Goal: Task Accomplishment & Management: Use online tool/utility

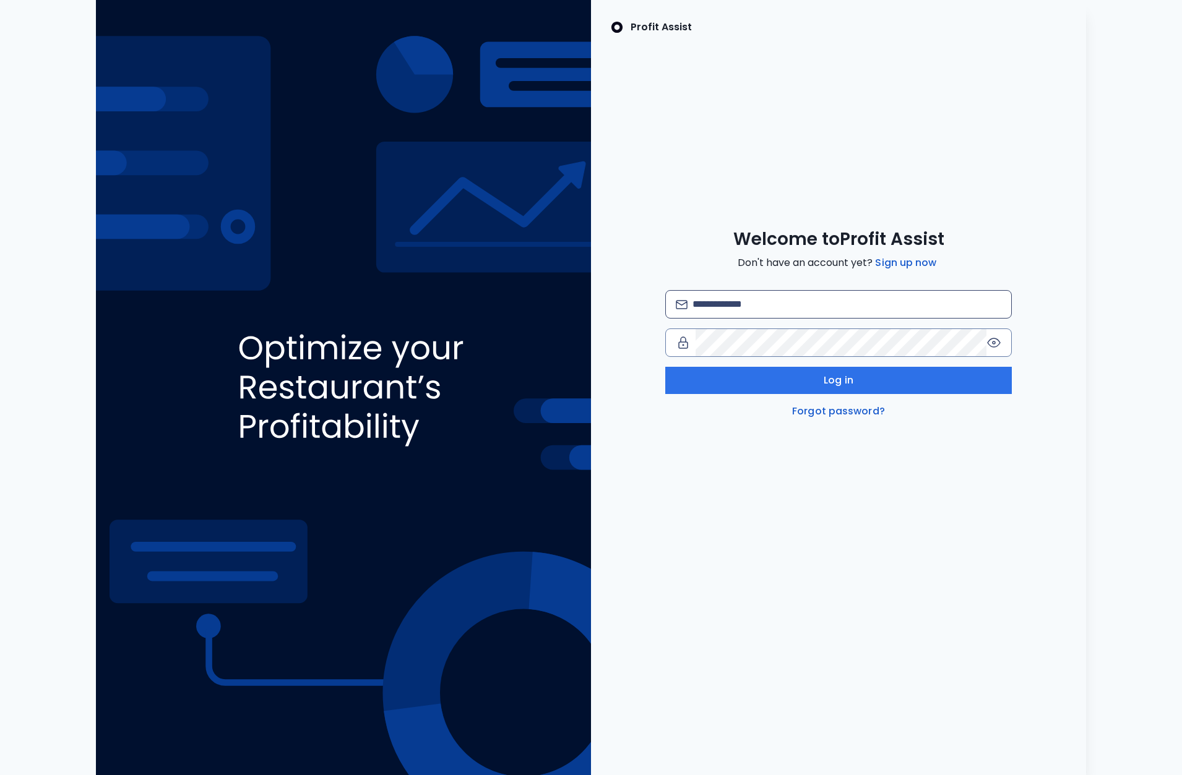
click at [778, 290] on div "Welcome to Profit Assist Don't have an account yet? Sign up now Log in Forgot p…" at bounding box center [838, 323] width 495 height 191
click at [775, 300] on input "email" at bounding box center [846, 304] width 309 height 27
type input "**********"
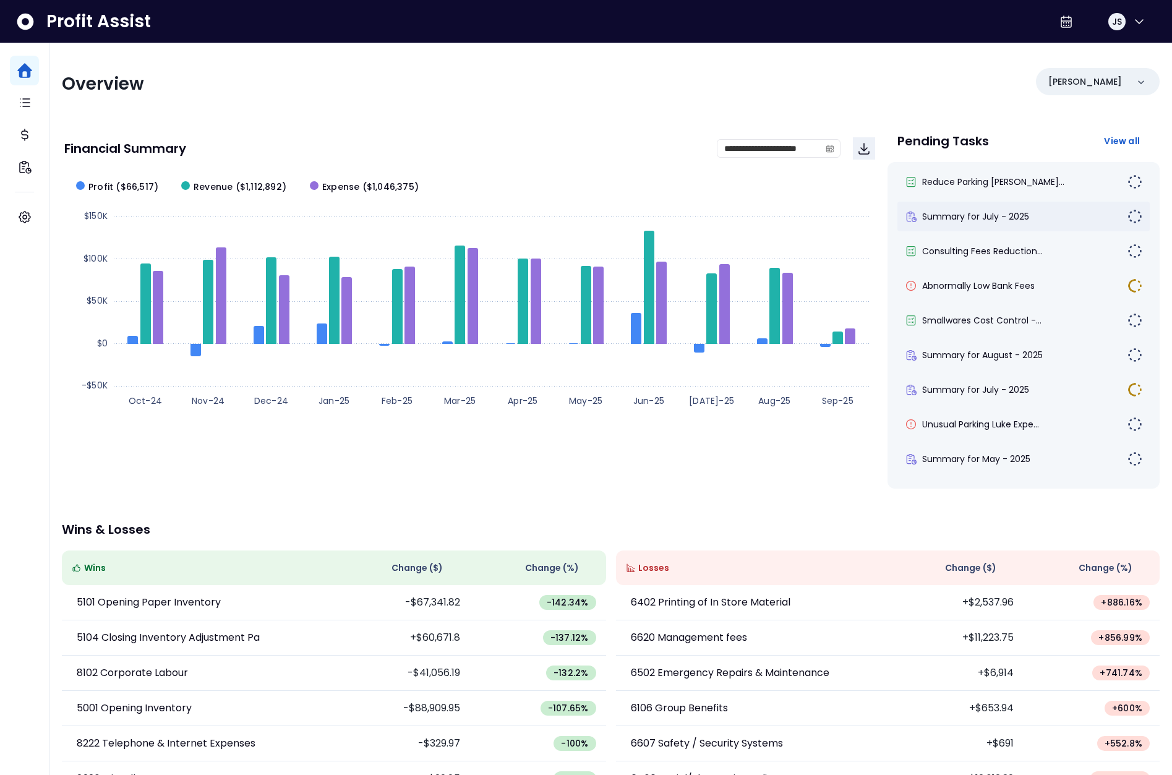
click at [966, 207] on div "Summary for July - 2025" at bounding box center [1024, 217] width 252 height 30
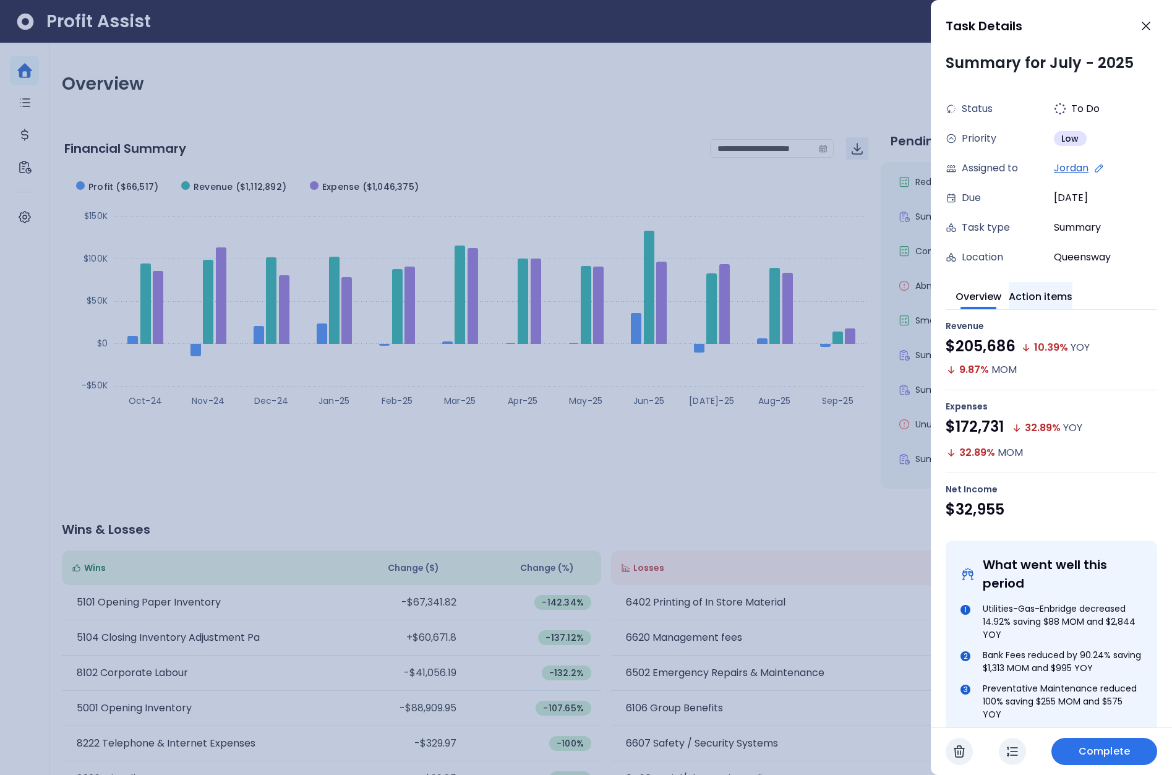
click at [1039, 298] on button "Action items" at bounding box center [1041, 295] width 64 height 27
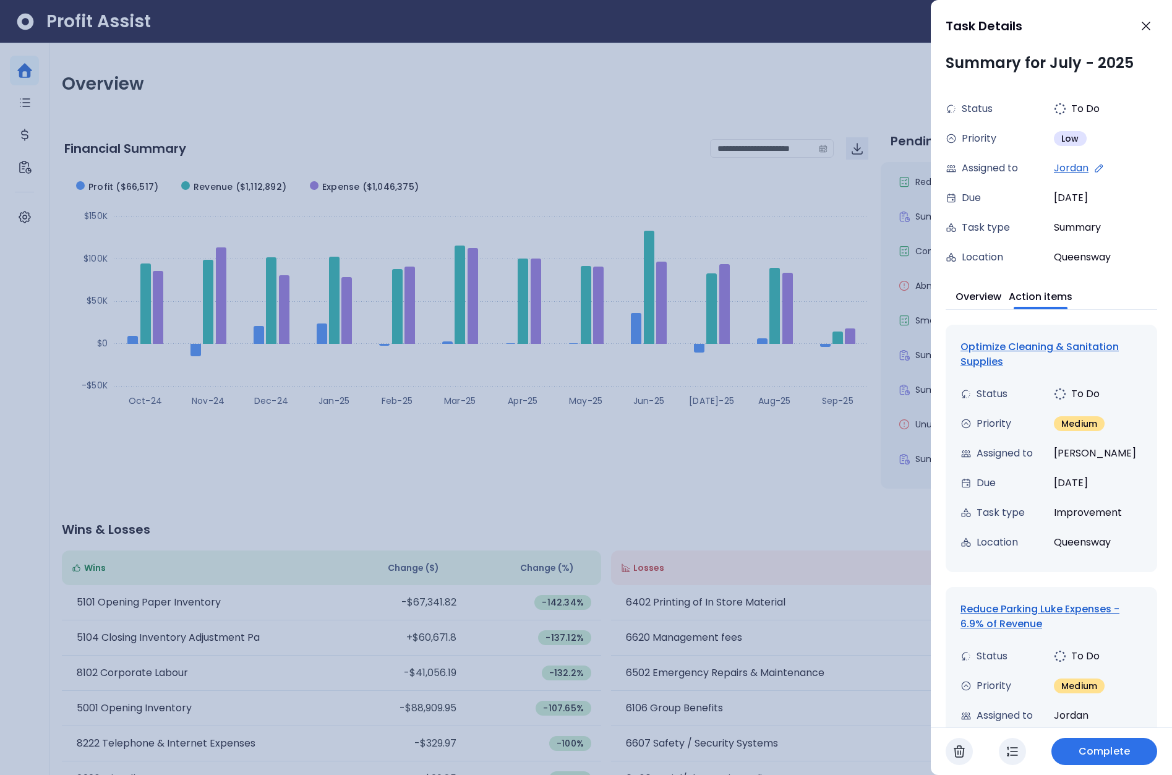
click at [1031, 342] on div "Optimize Cleaning & Sanitation Supplies" at bounding box center [1052, 355] width 182 height 30
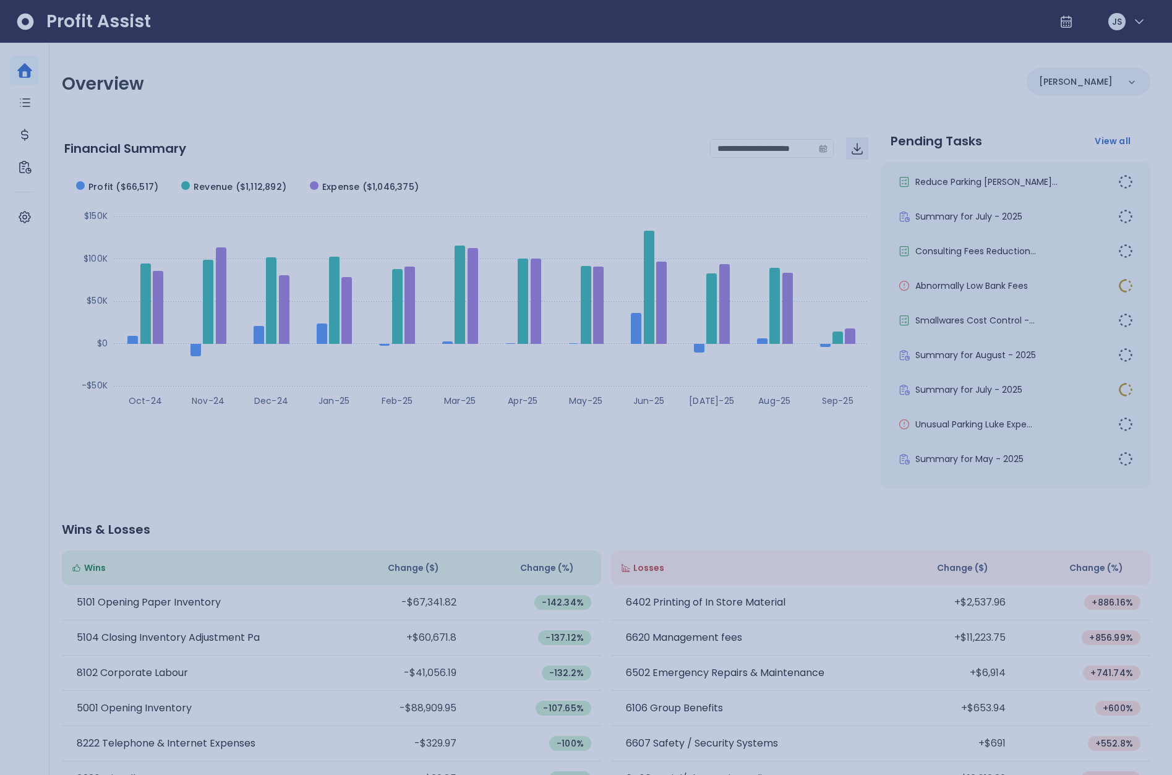
click at [880, 386] on div at bounding box center [586, 387] width 1172 height 775
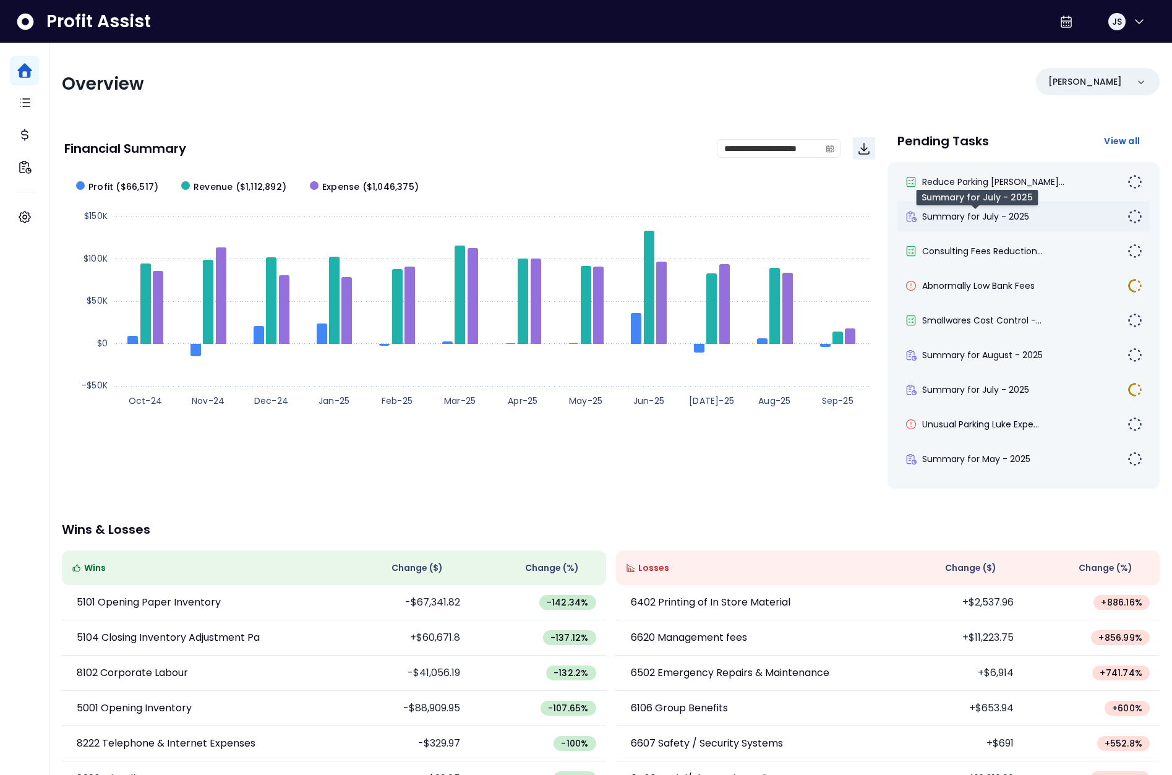
click at [988, 218] on span "Summary for July - 2025" at bounding box center [975, 216] width 107 height 12
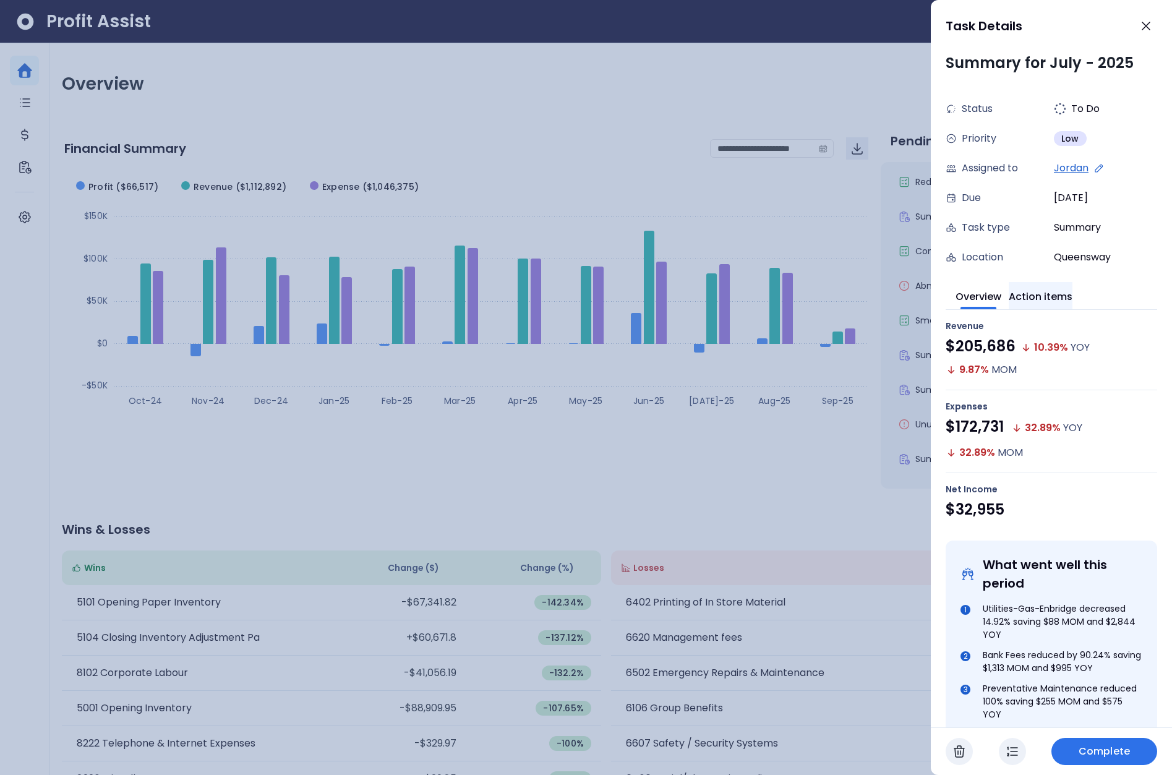
click at [1054, 290] on button "Action items" at bounding box center [1041, 295] width 64 height 27
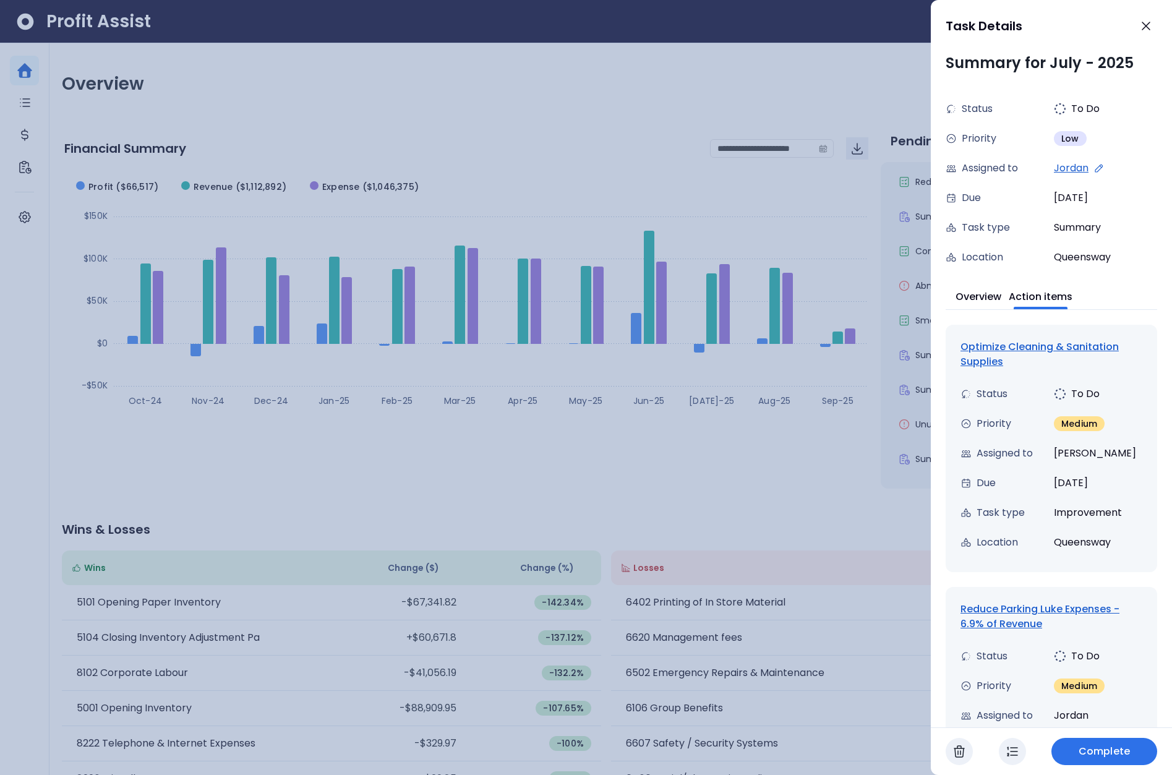
click at [1018, 605] on div "Reduce Parking Luke Expenses - 6.9% of Revenue" at bounding box center [1052, 617] width 182 height 30
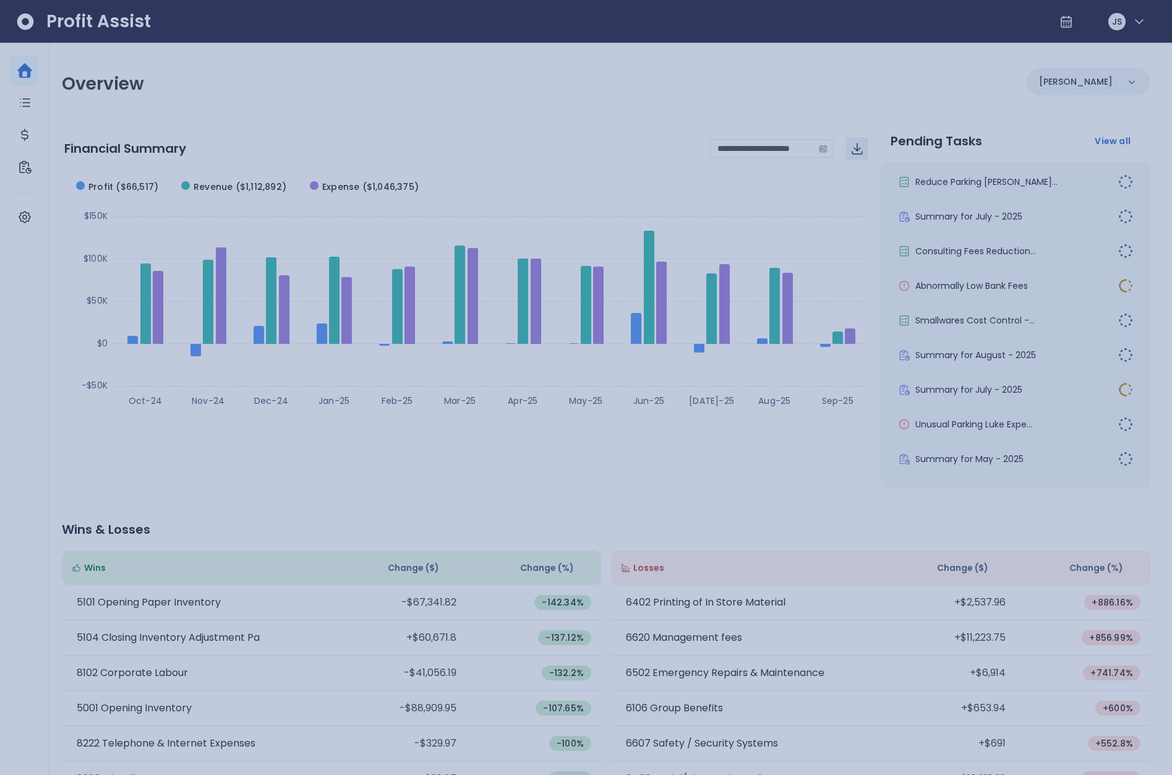
click at [328, 103] on div at bounding box center [586, 387] width 1172 height 775
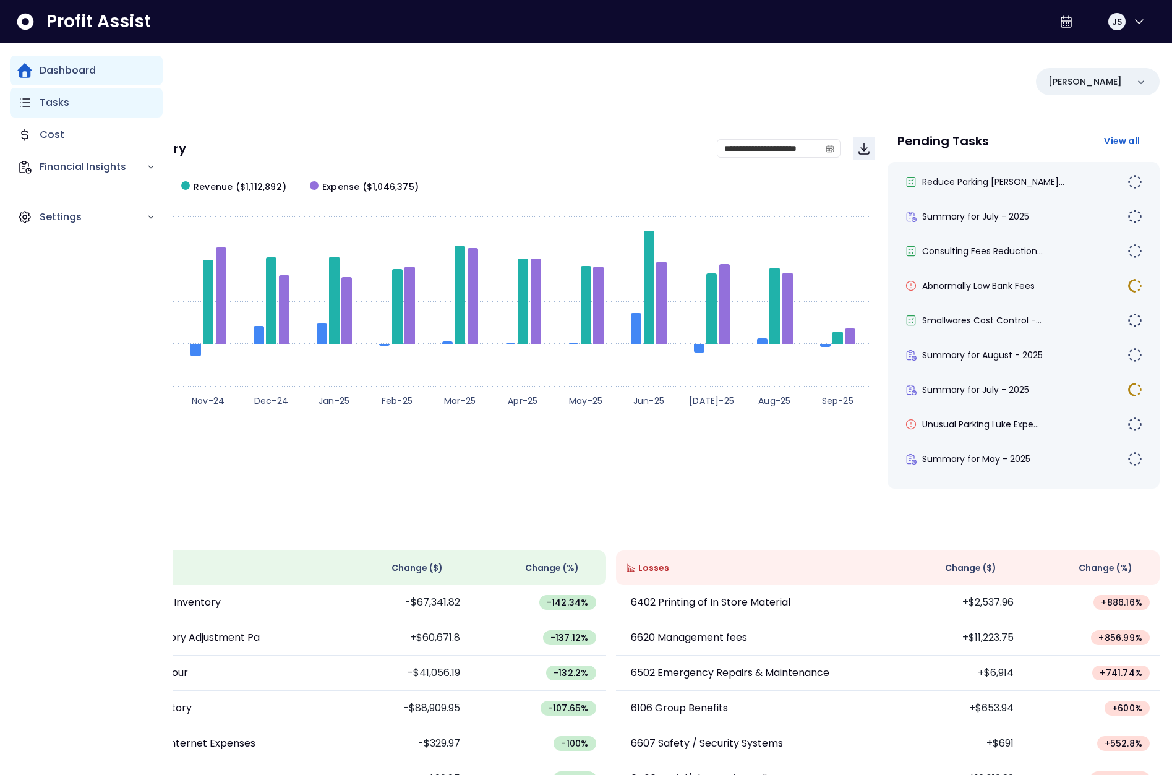
click at [29, 109] on icon "Main navigation" at bounding box center [24, 102] width 15 height 15
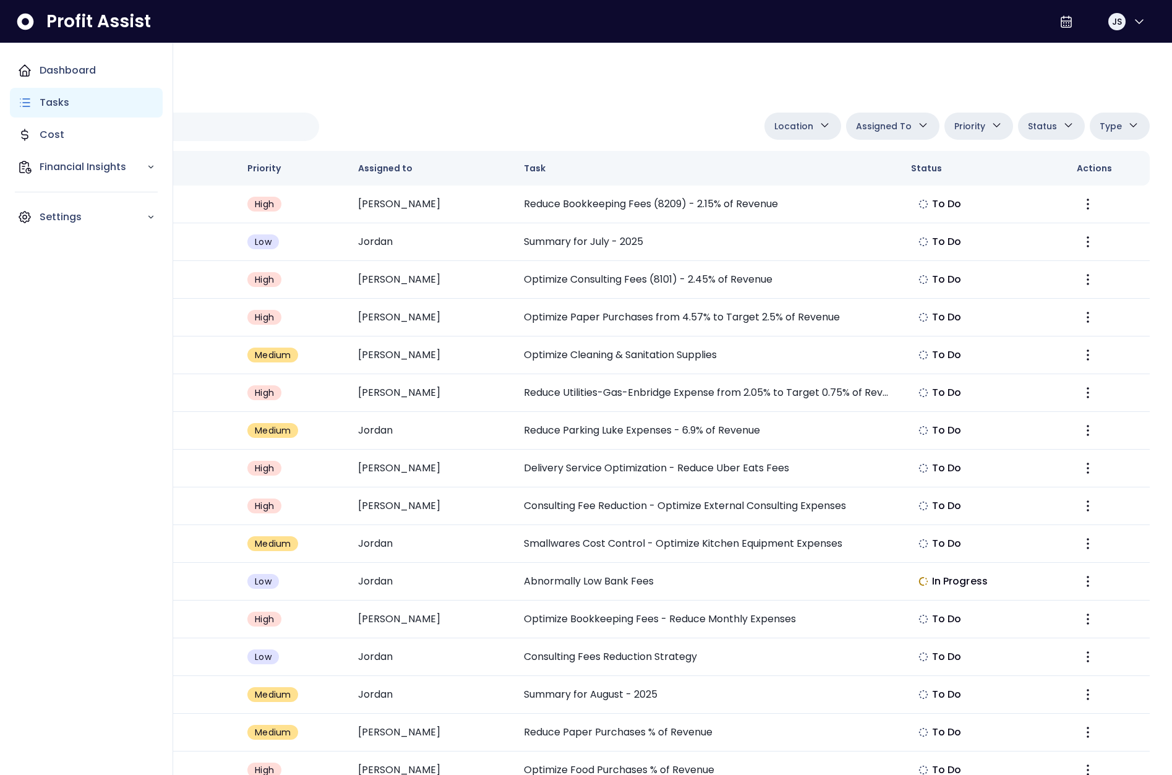
click at [37, 103] on div "Tasks" at bounding box center [86, 103] width 153 height 30
click at [56, 72] on p "Dashboard" at bounding box center [68, 70] width 56 height 15
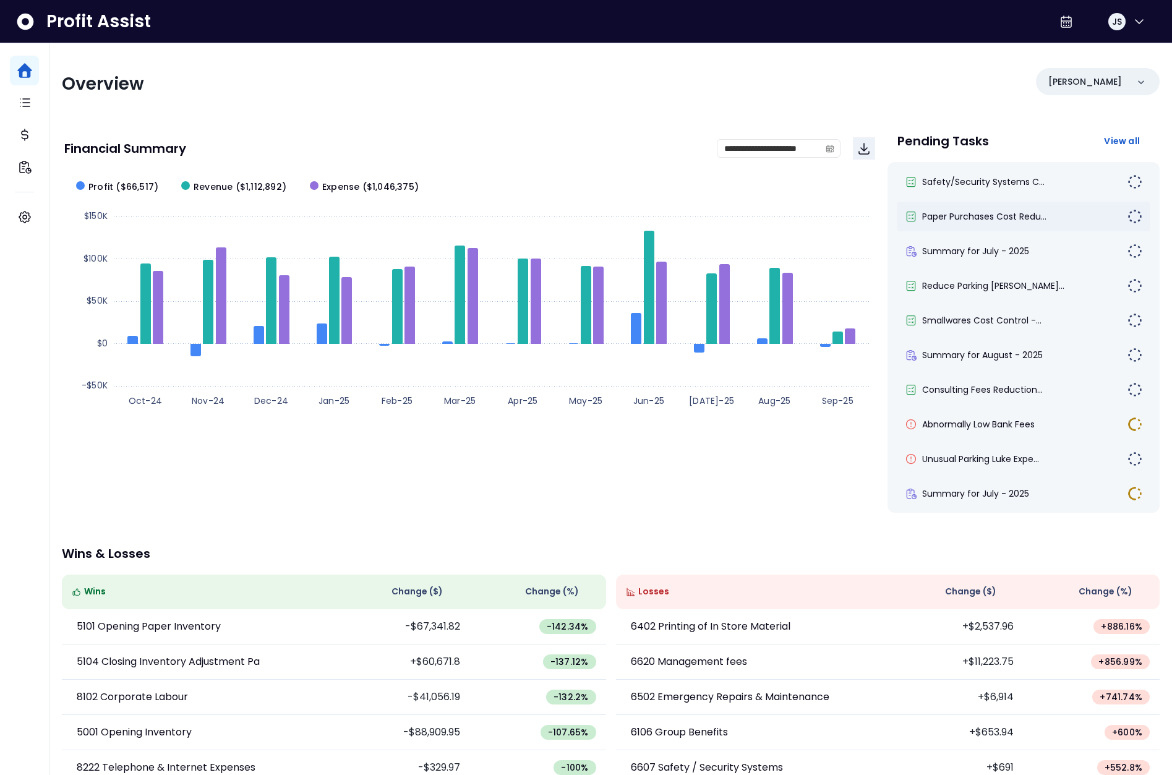
click at [1044, 208] on div "Paper Purchases Cost Redu..." at bounding box center [1024, 217] width 252 height 30
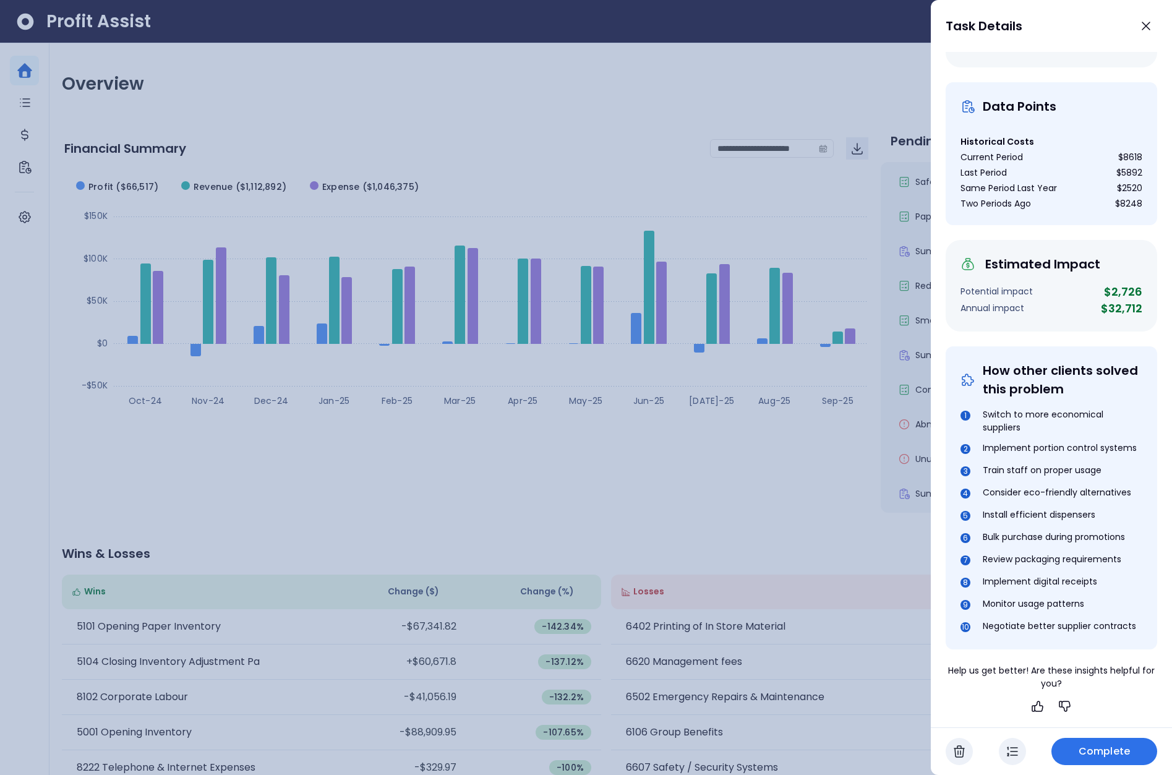
scroll to position [406, 0]
click at [1031, 712] on icon "button" at bounding box center [1038, 706] width 15 height 15
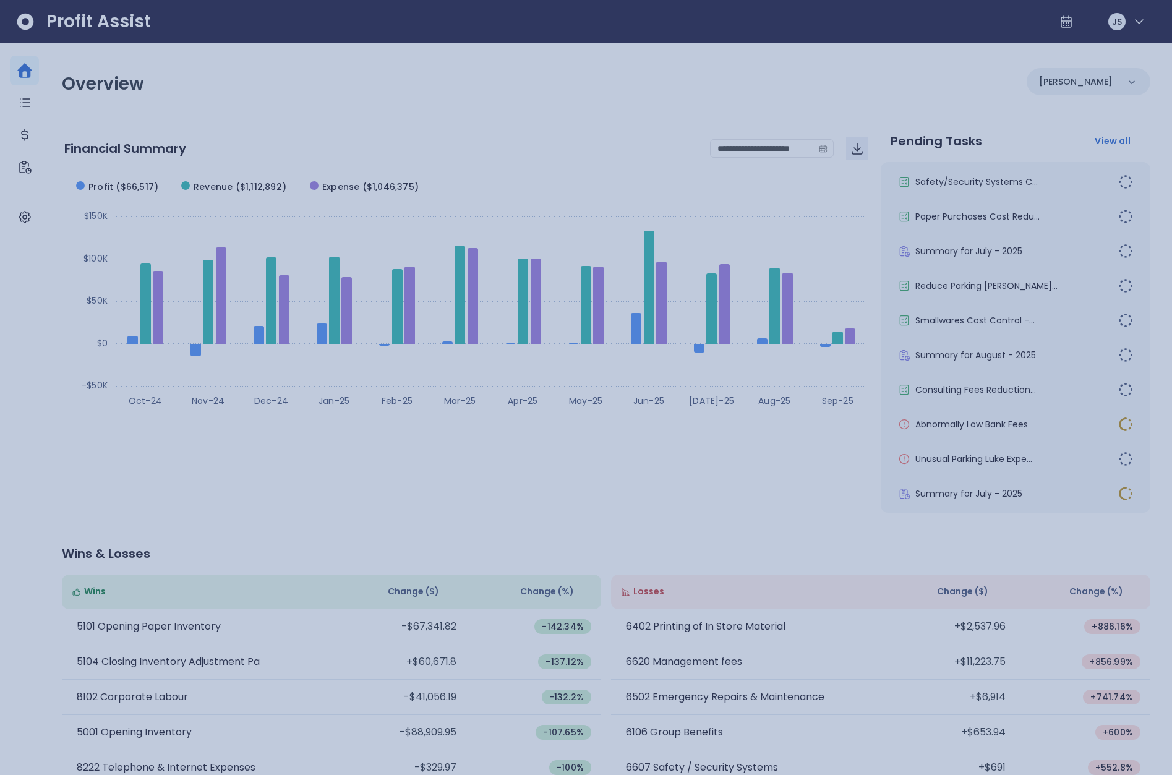
click at [742, 588] on div at bounding box center [586, 387] width 1172 height 775
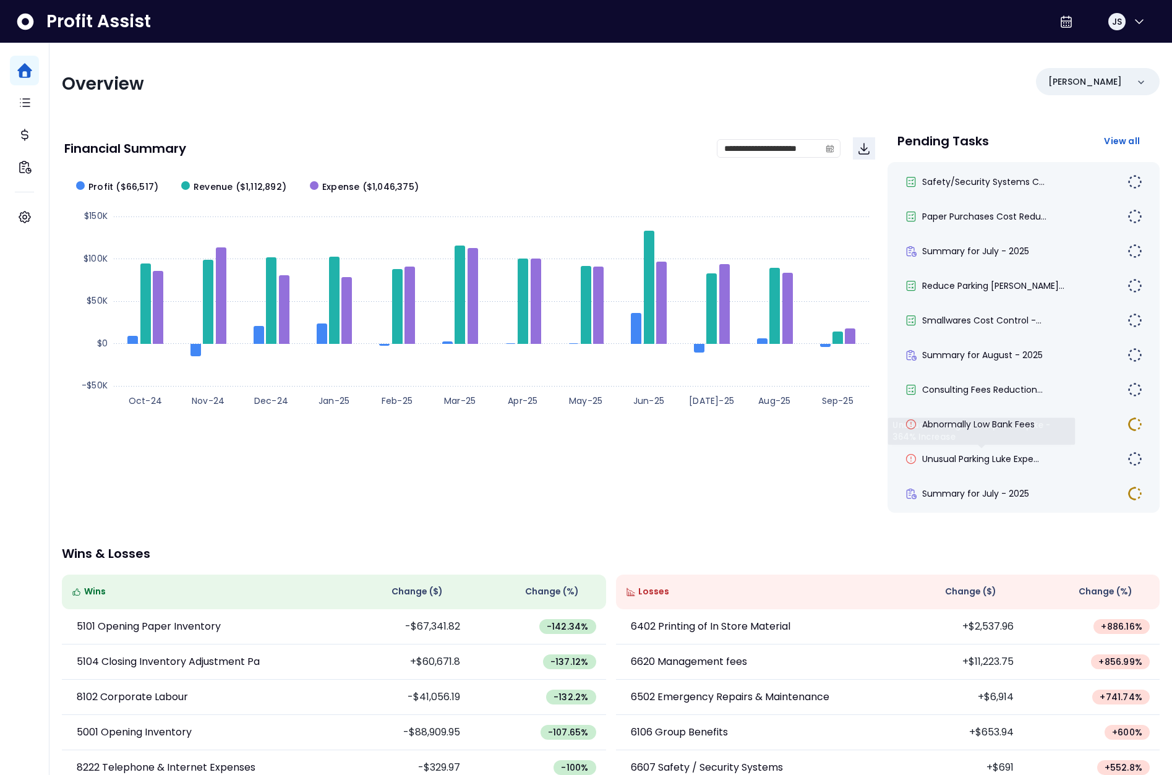
scroll to position [45, 0]
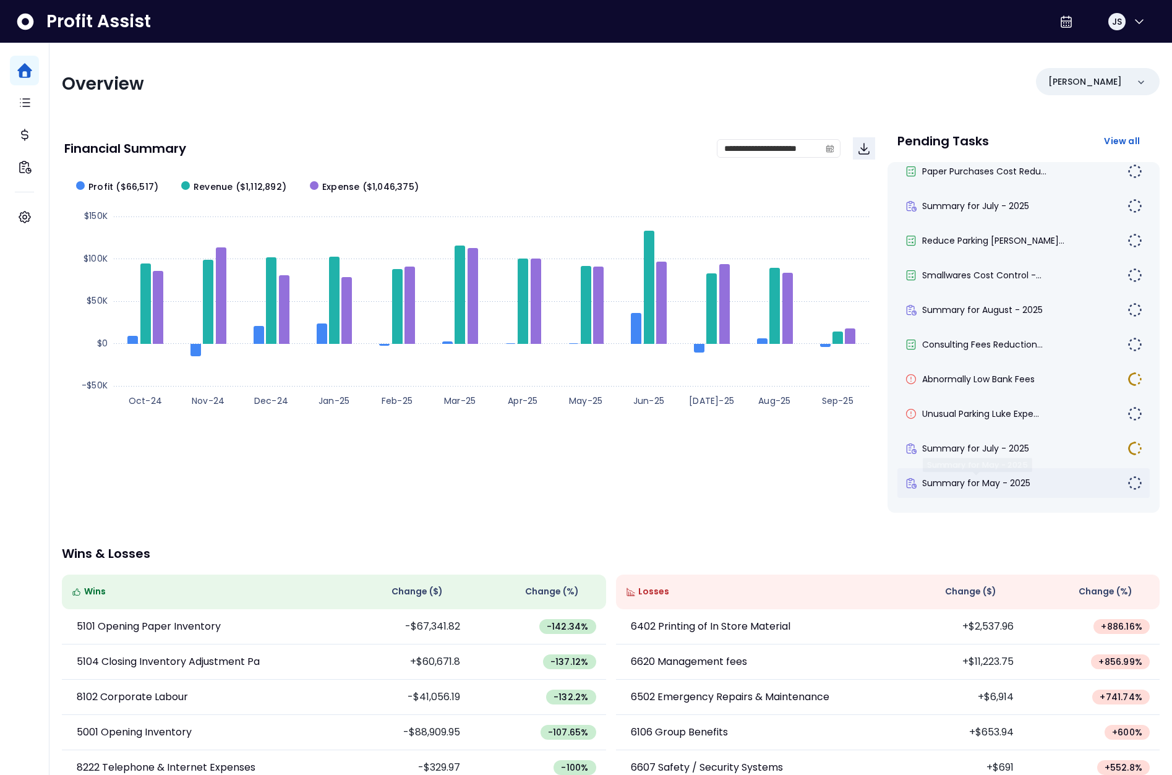
click at [978, 477] on span "Summary for May - 2025" at bounding box center [976, 483] width 108 height 12
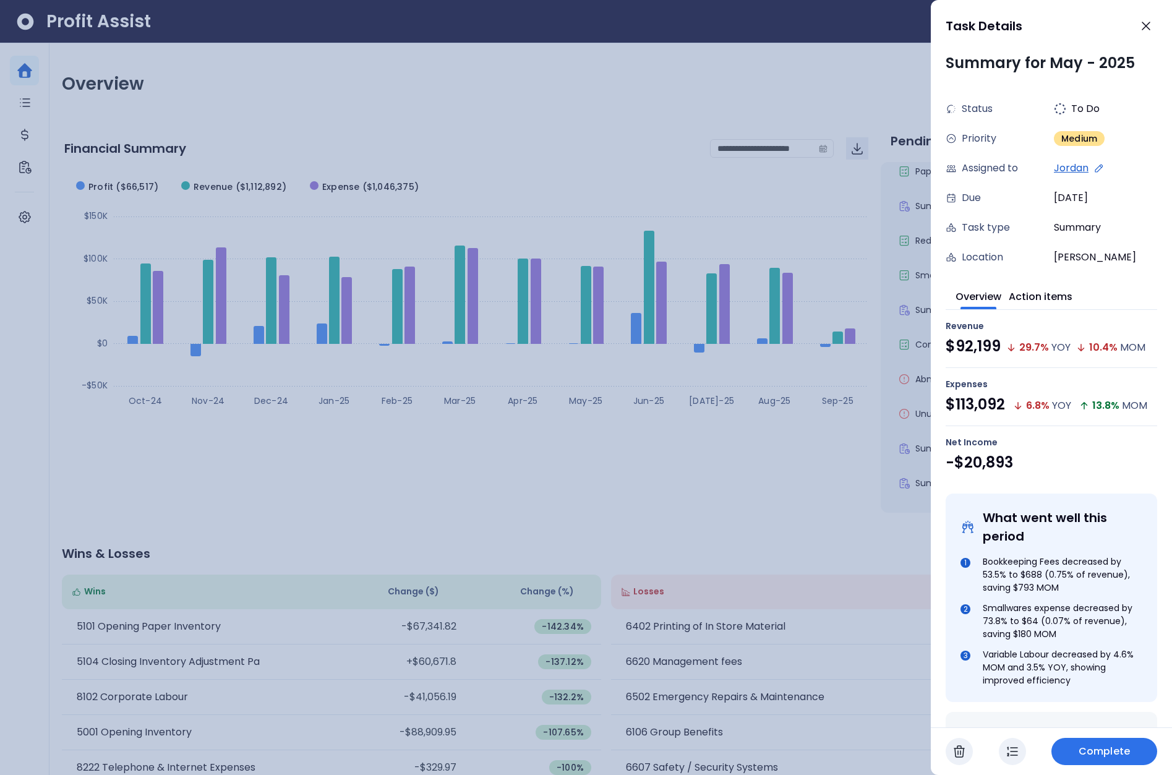
click at [1101, 755] on span "Complete" at bounding box center [1104, 751] width 51 height 15
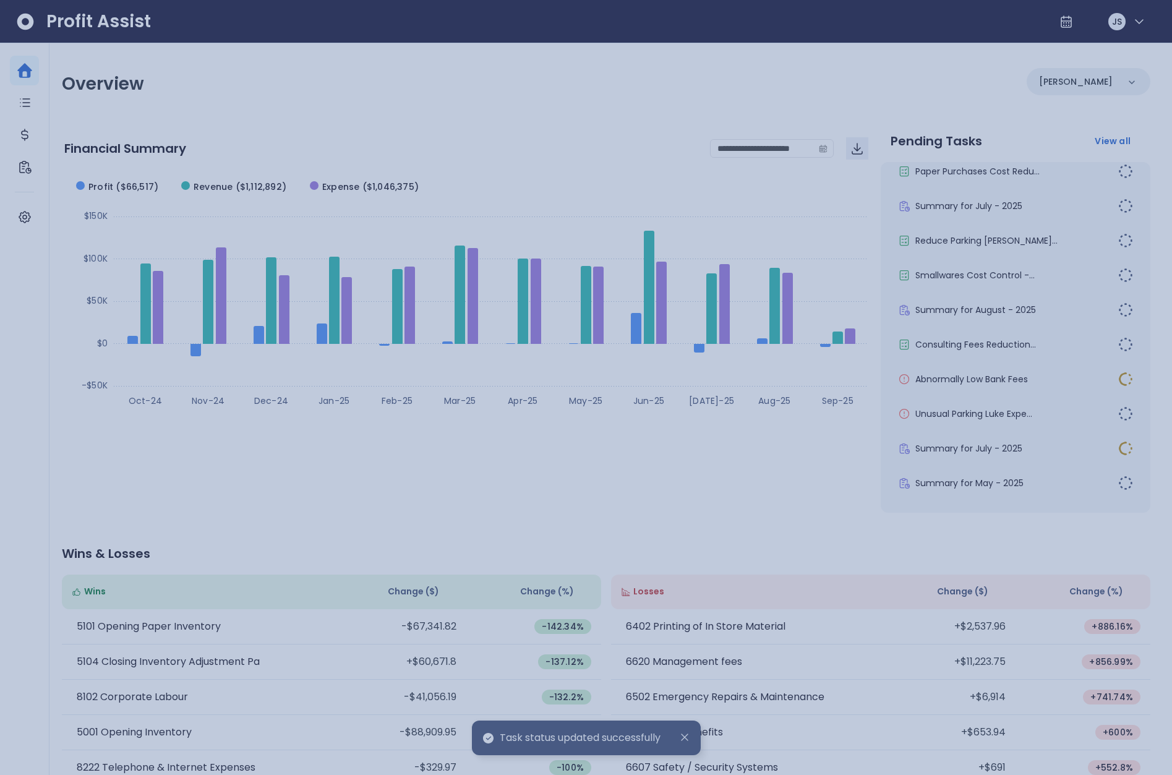
scroll to position [11, 0]
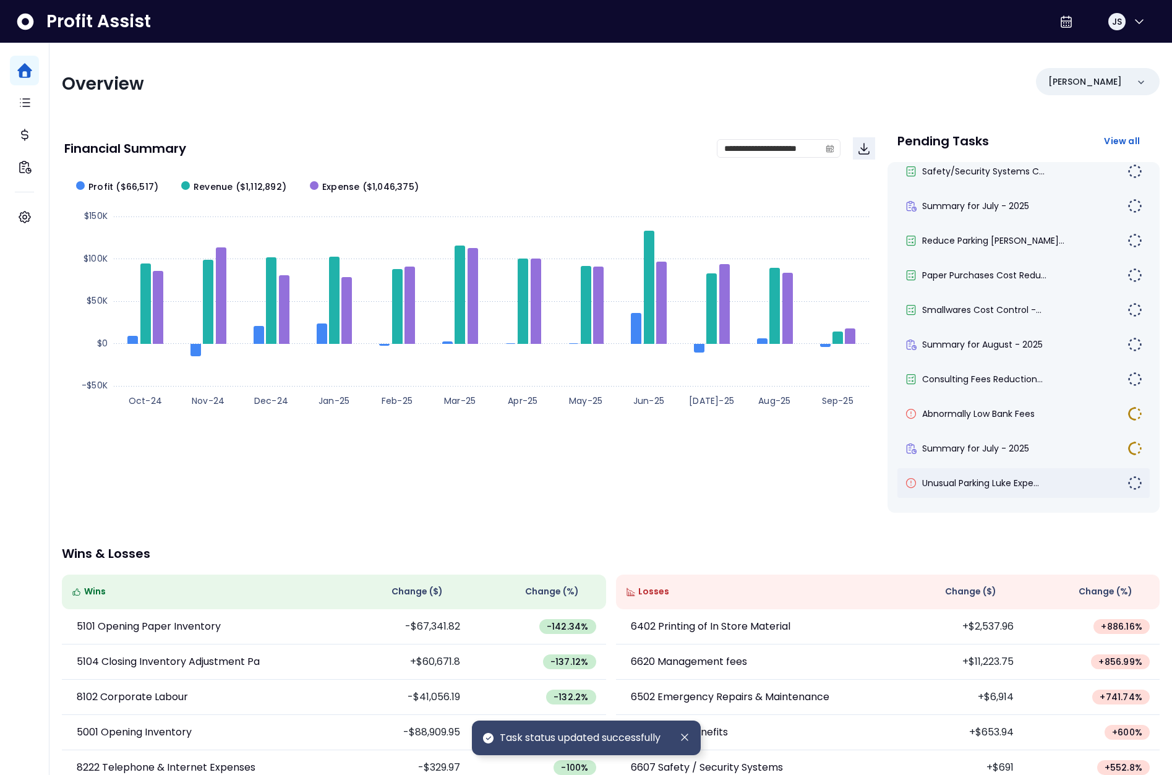
click at [1004, 492] on div "Unusual Parking Luke Expe..." at bounding box center [1024, 483] width 252 height 30
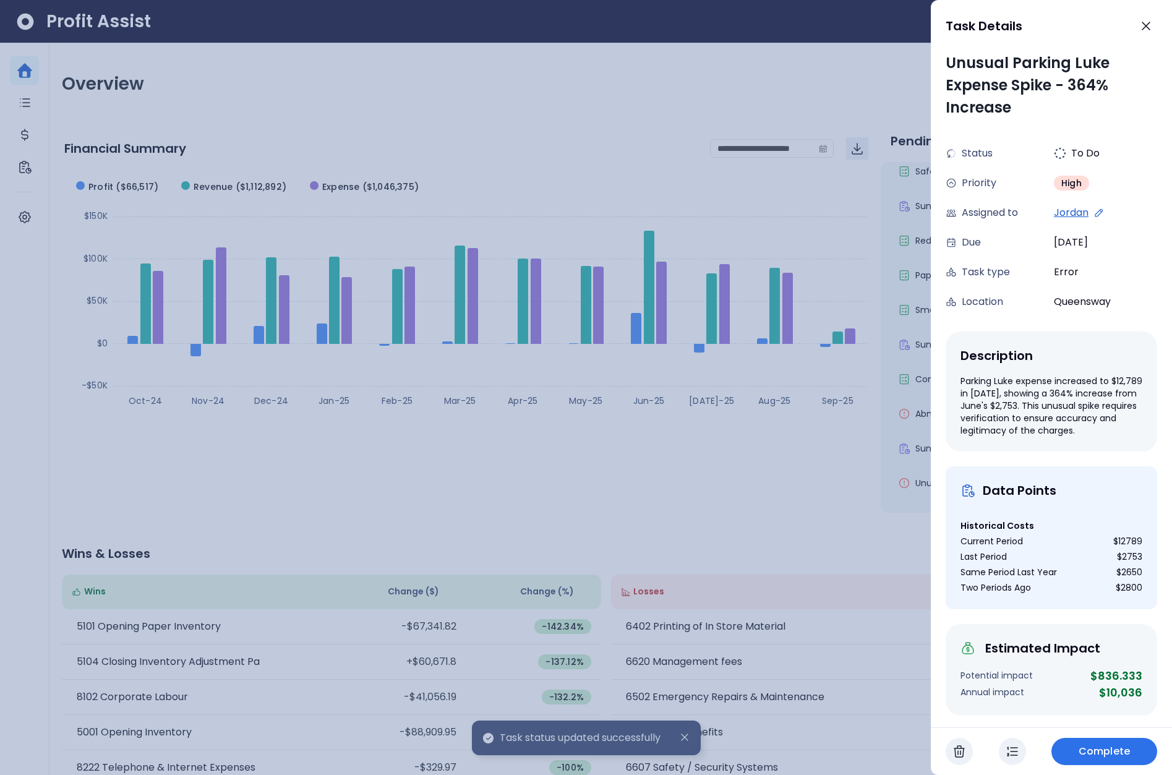
click at [1111, 755] on span "Complete" at bounding box center [1104, 751] width 51 height 15
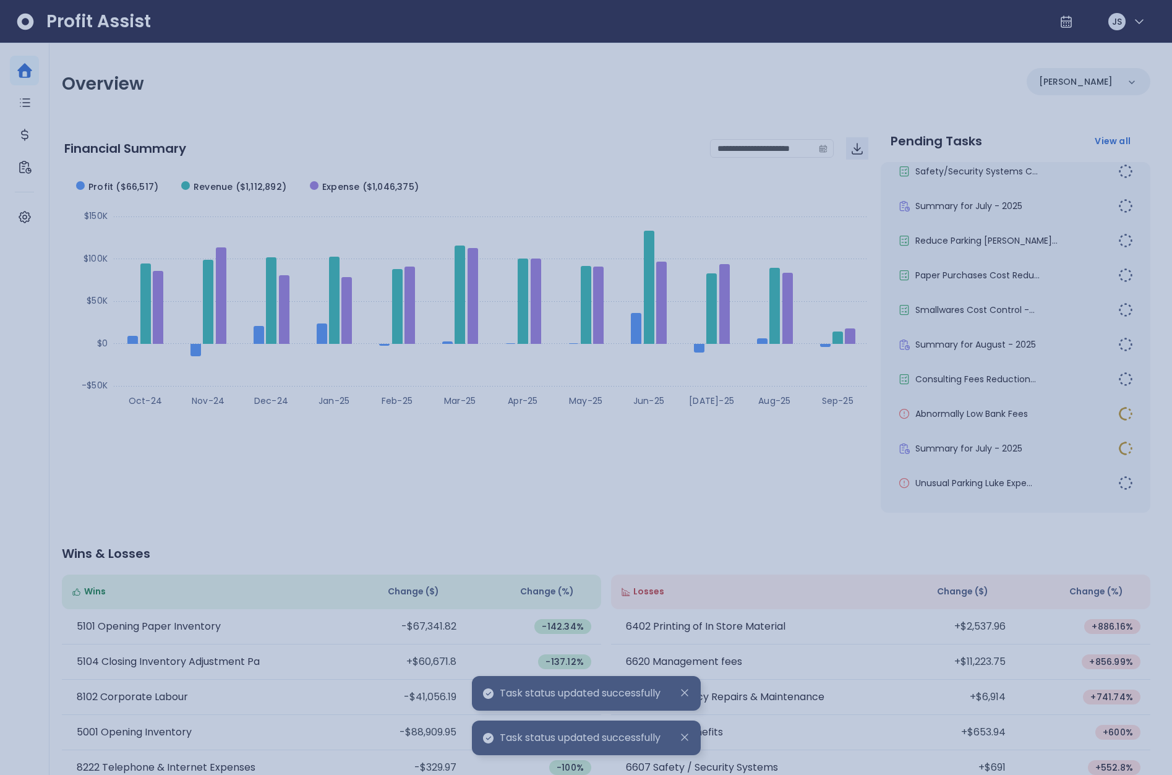
scroll to position [0, 0]
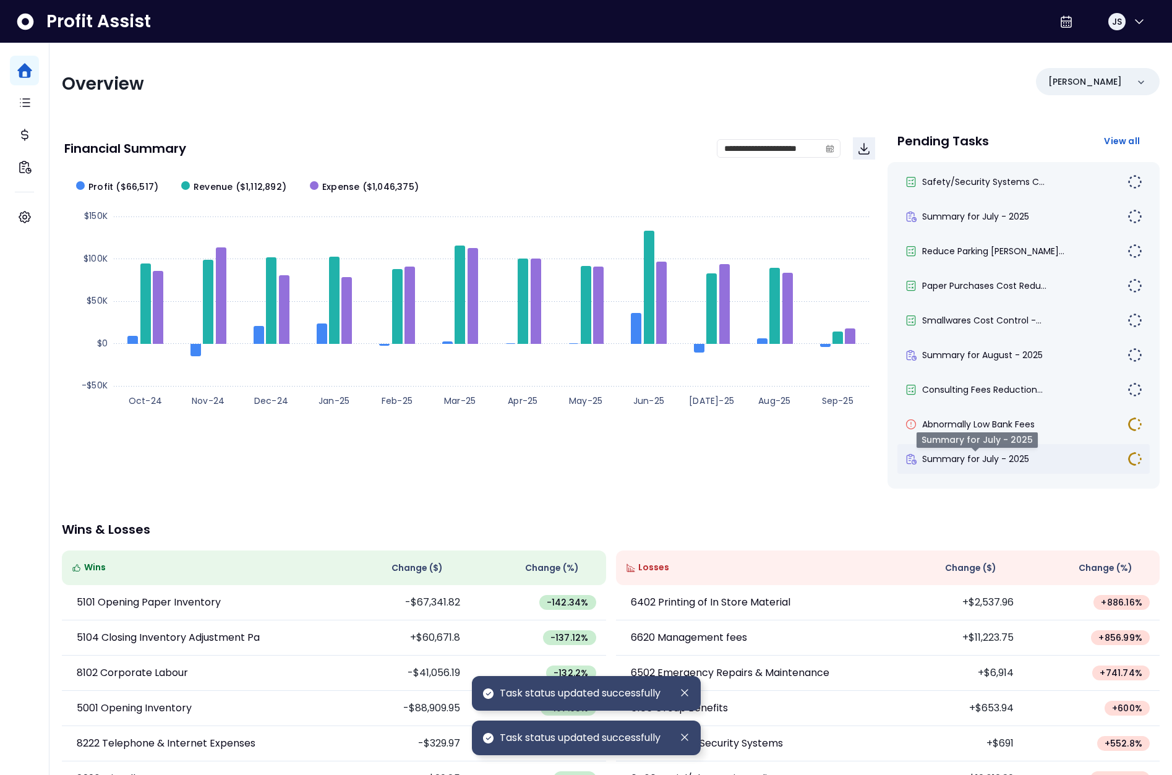
click at [983, 463] on span "Summary for July - 2025" at bounding box center [975, 459] width 107 height 12
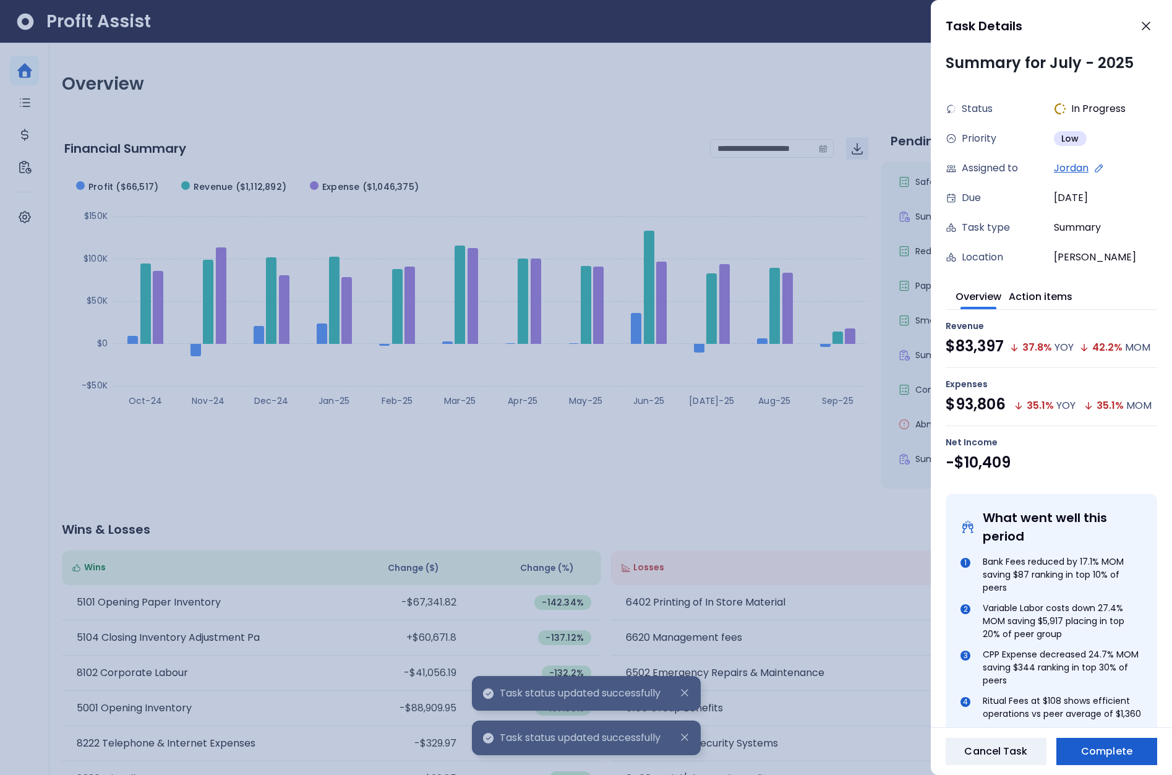
click at [1100, 742] on button "Complete" at bounding box center [1107, 751] width 101 height 27
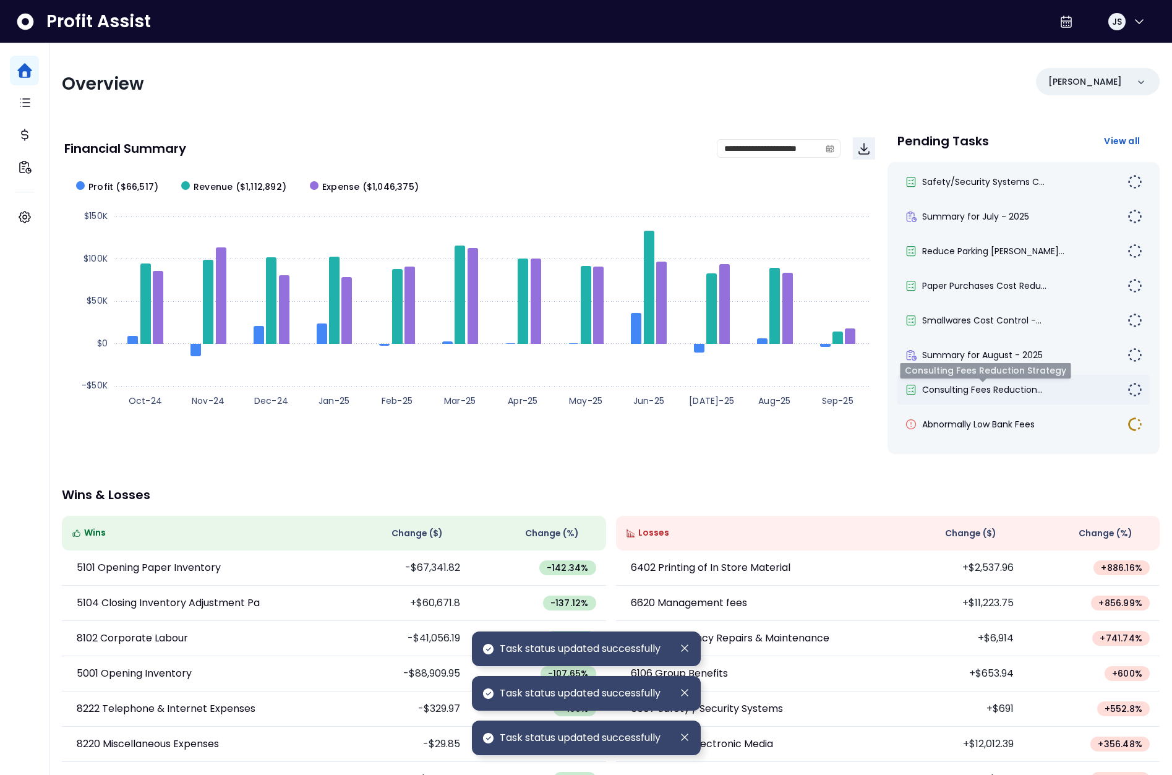
click at [976, 394] on span "Consulting Fees Reduction..." at bounding box center [982, 390] width 121 height 12
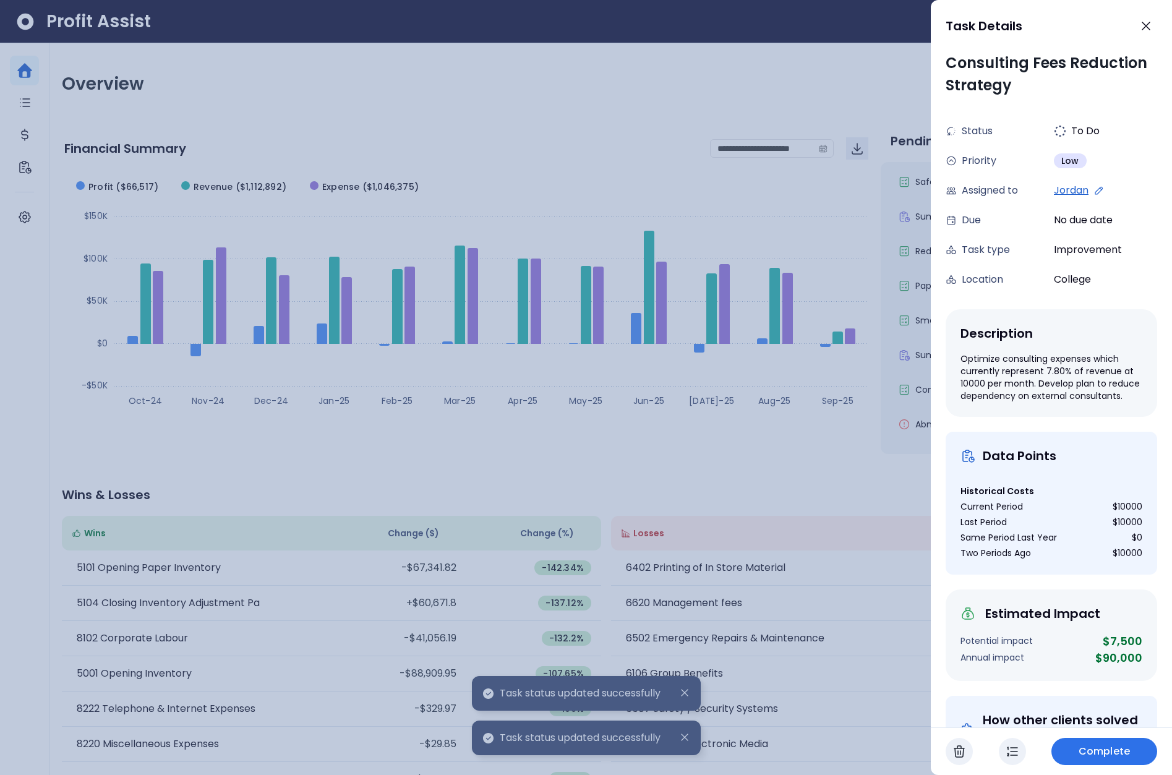
click at [1114, 757] on span "Complete" at bounding box center [1104, 751] width 51 height 15
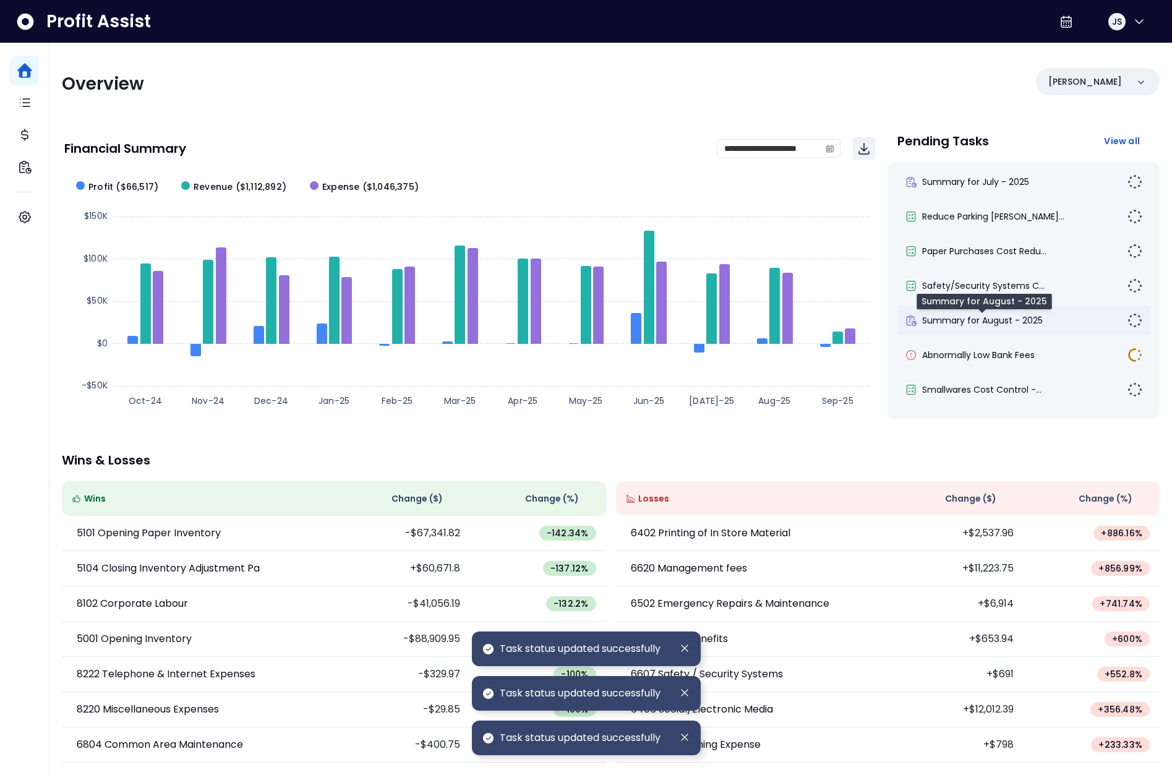
click at [978, 329] on div "Summary for August - 2025" at bounding box center [1024, 321] width 252 height 30
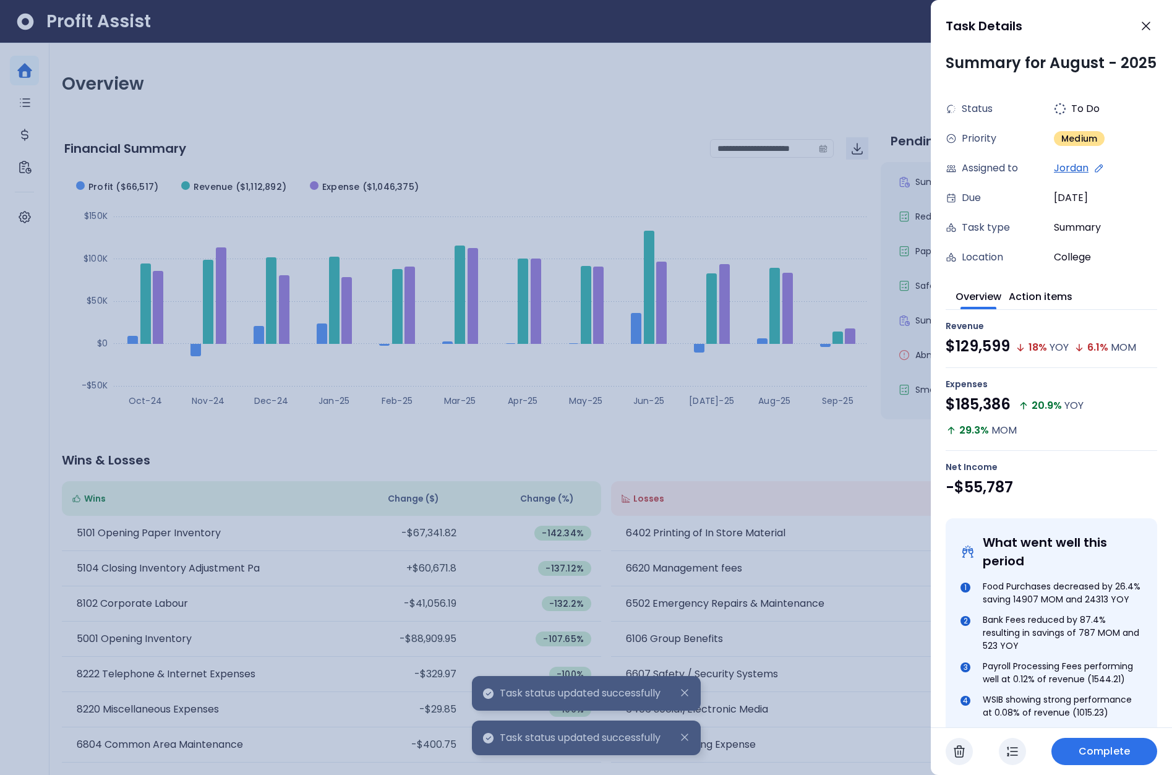
click at [1098, 742] on button "Complete" at bounding box center [1105, 751] width 106 height 27
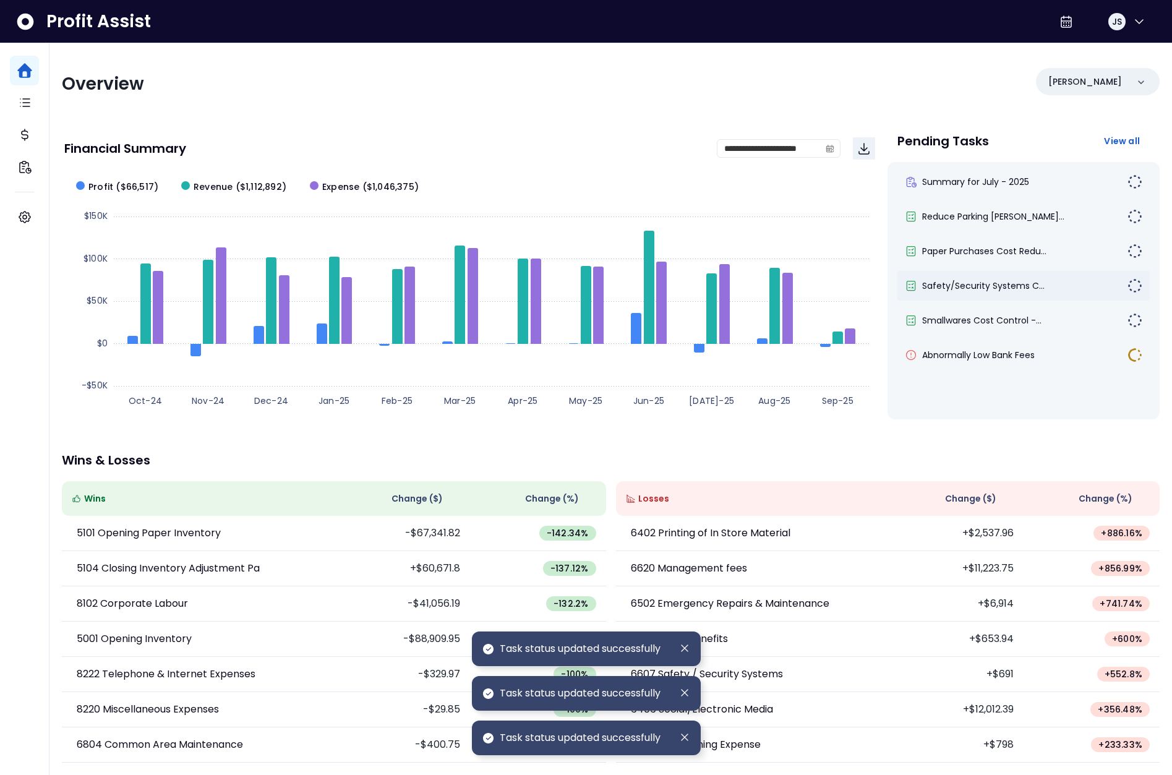
click at [965, 293] on div "Safety/Security Systems C..." at bounding box center [1024, 286] width 252 height 30
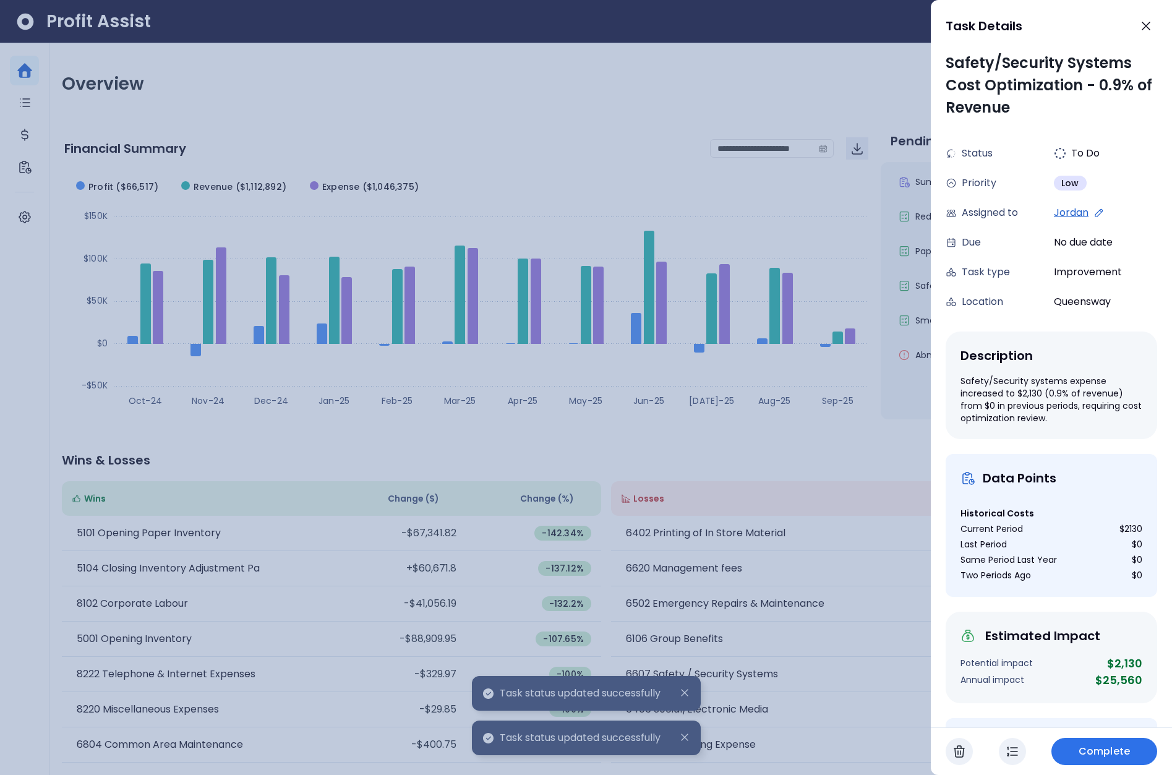
click at [1123, 744] on span "Complete" at bounding box center [1104, 751] width 51 height 15
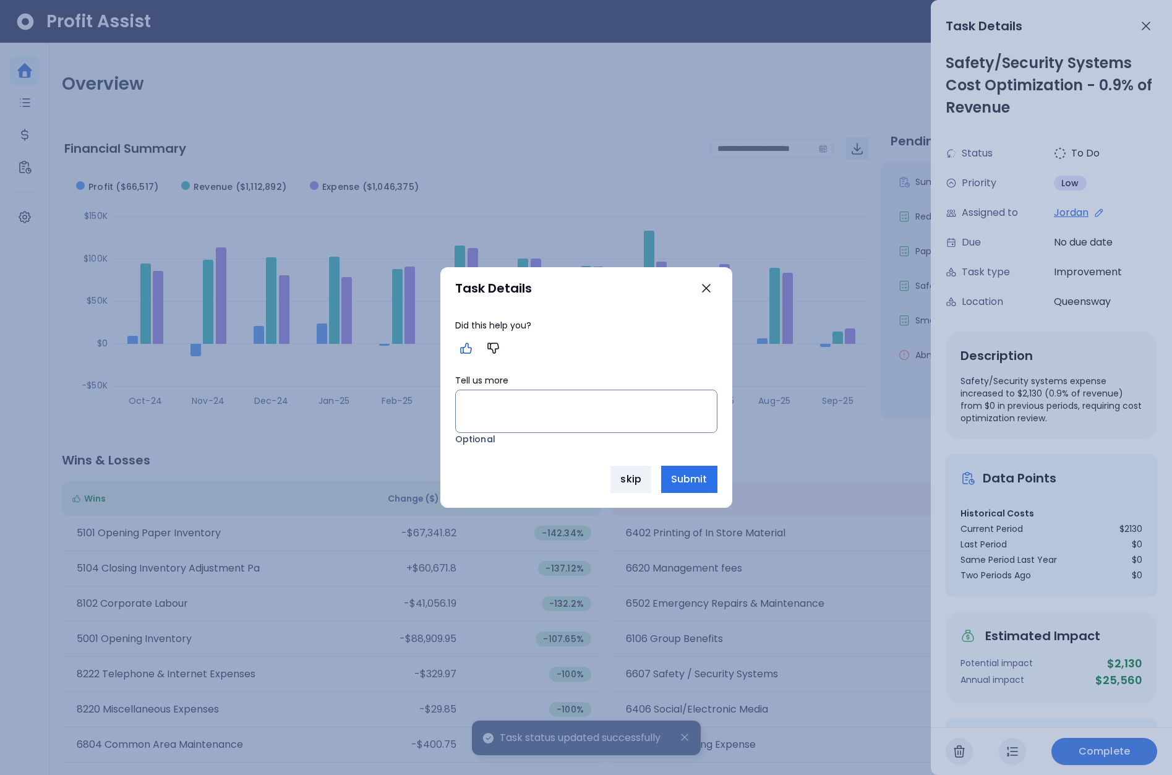
click at [471, 348] on icon "button" at bounding box center [466, 348] width 11 height 10
click at [536, 404] on textarea "🎉 How did the task help you?" at bounding box center [586, 411] width 261 height 42
click at [700, 486] on span "Submit" at bounding box center [689, 479] width 37 height 15
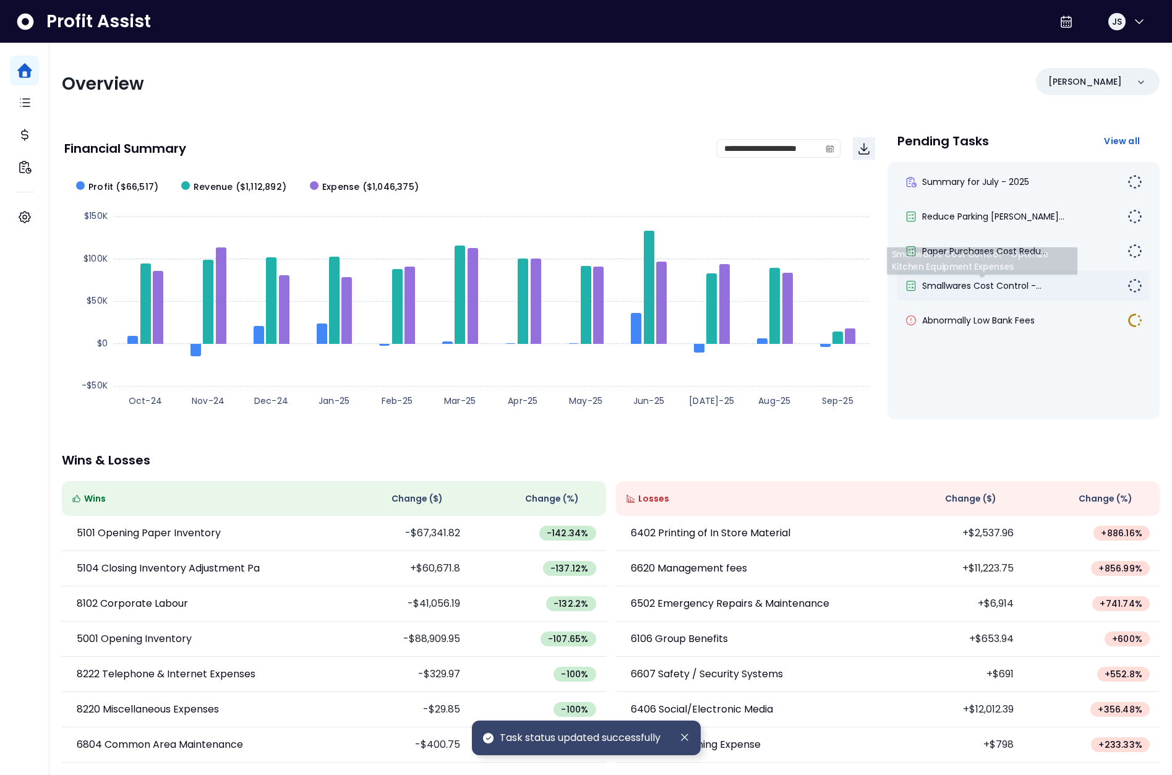
click at [970, 274] on div "Smallwares Cost Control -..." at bounding box center [1024, 286] width 252 height 30
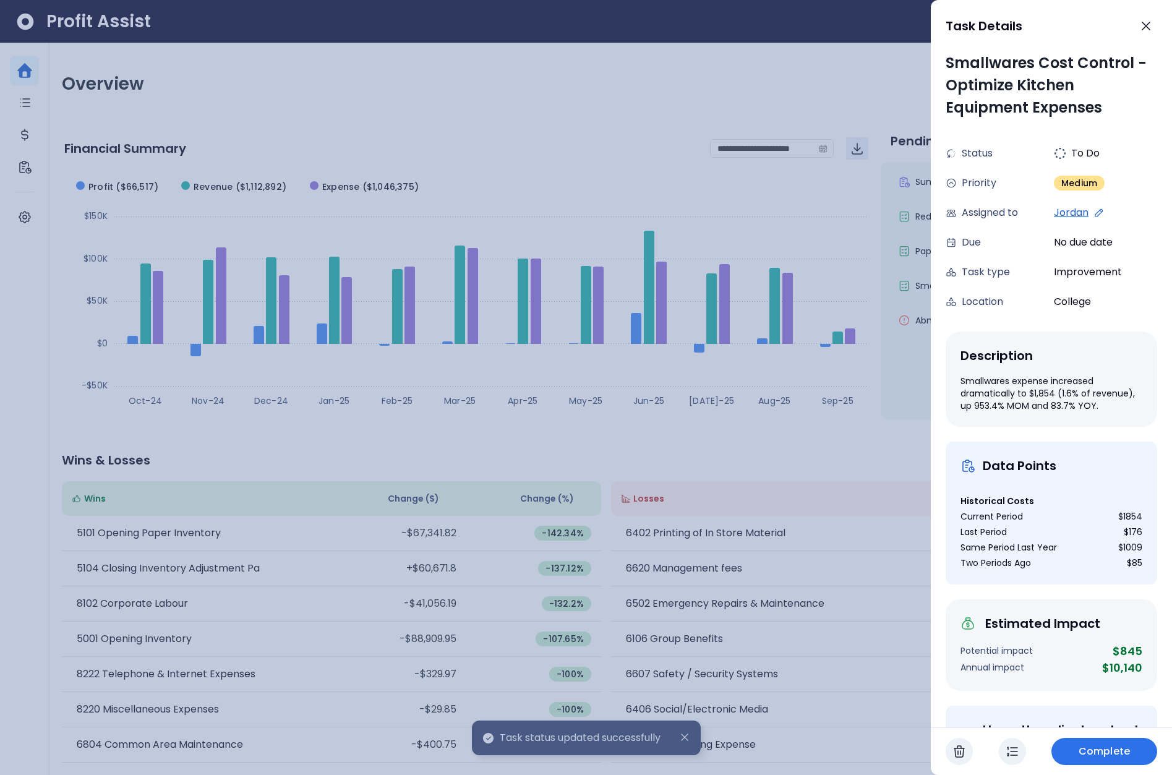
click at [1095, 746] on span "Complete" at bounding box center [1104, 751] width 51 height 15
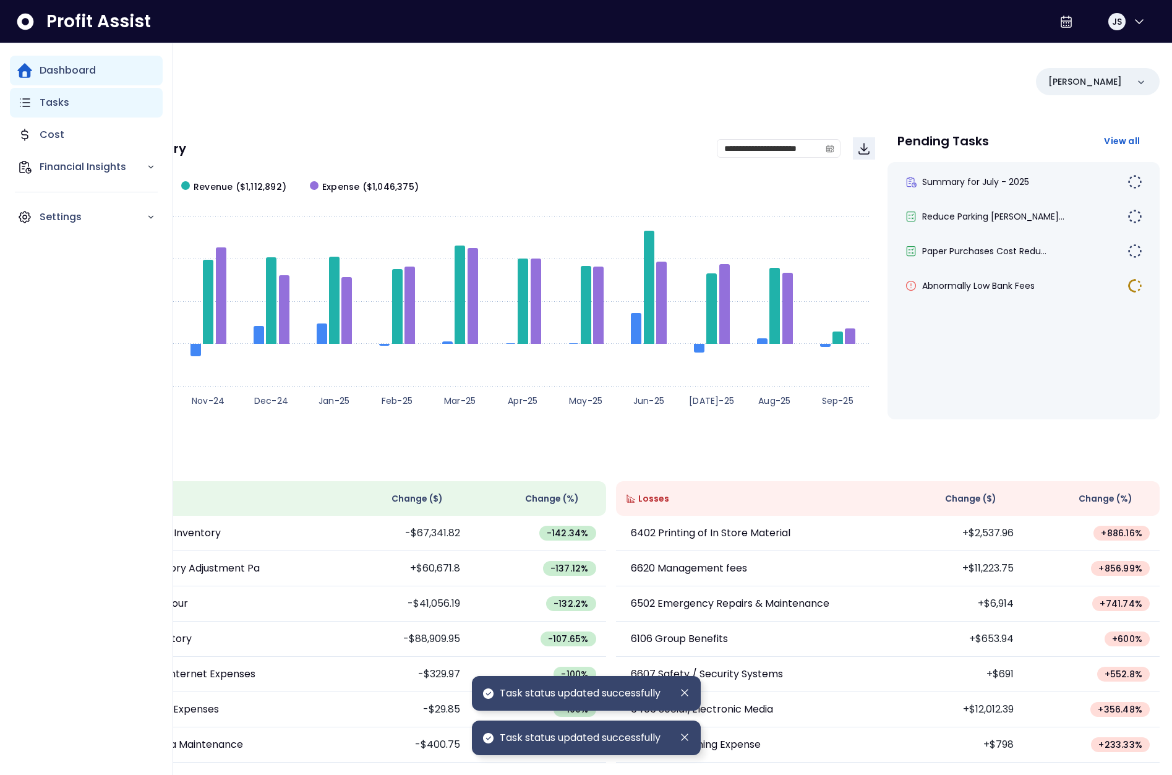
click at [28, 103] on icon "Main navigation" at bounding box center [24, 102] width 9 height 7
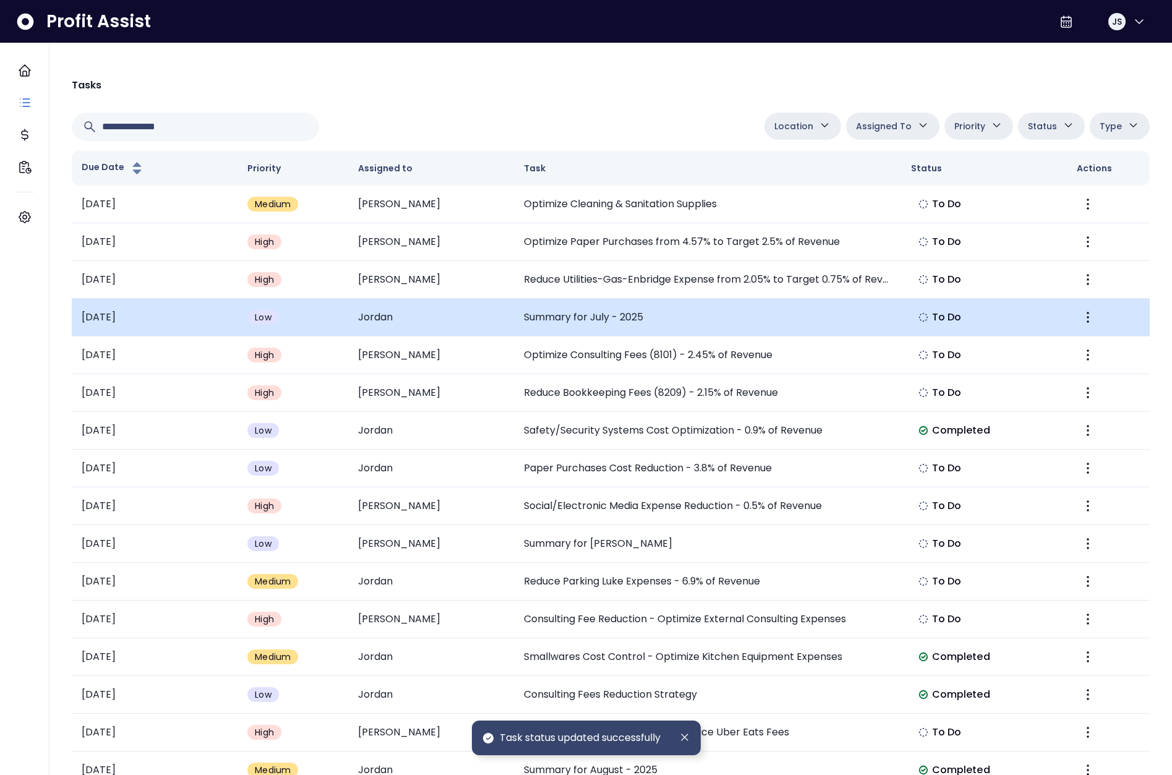
click at [622, 319] on td "Summary for July - 2025" at bounding box center [707, 318] width 387 height 38
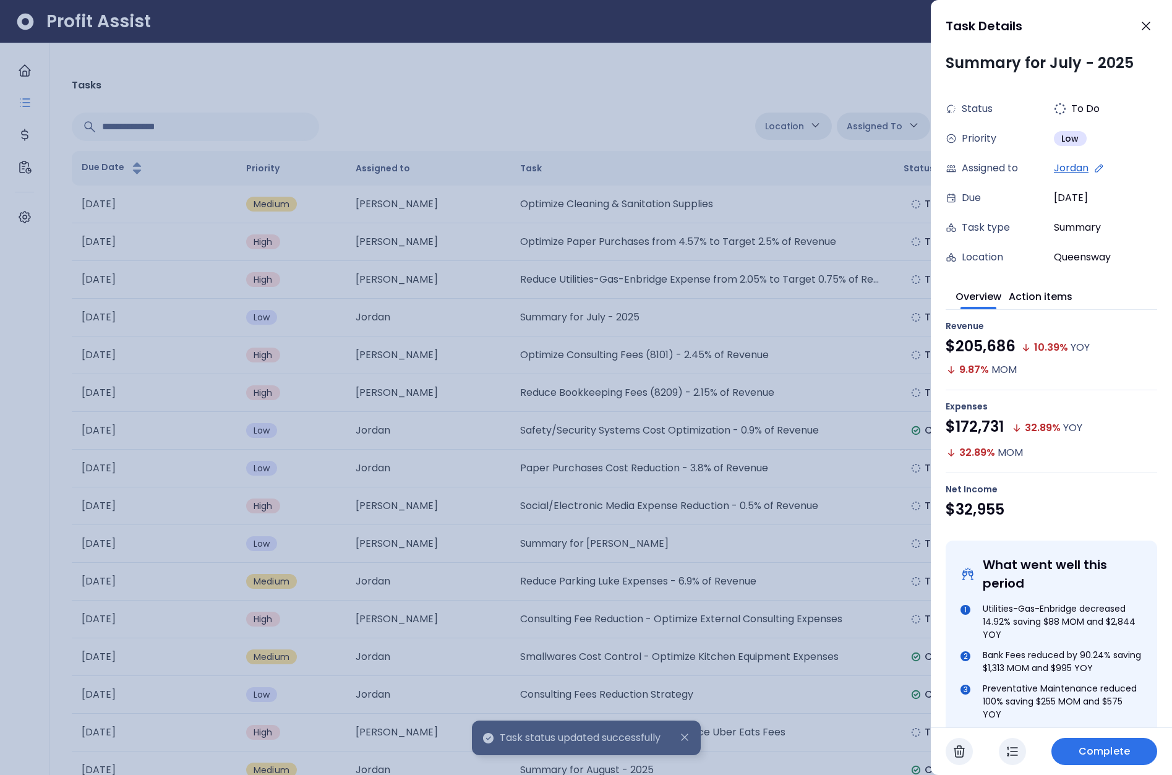
click at [522, 105] on div at bounding box center [586, 387] width 1172 height 775
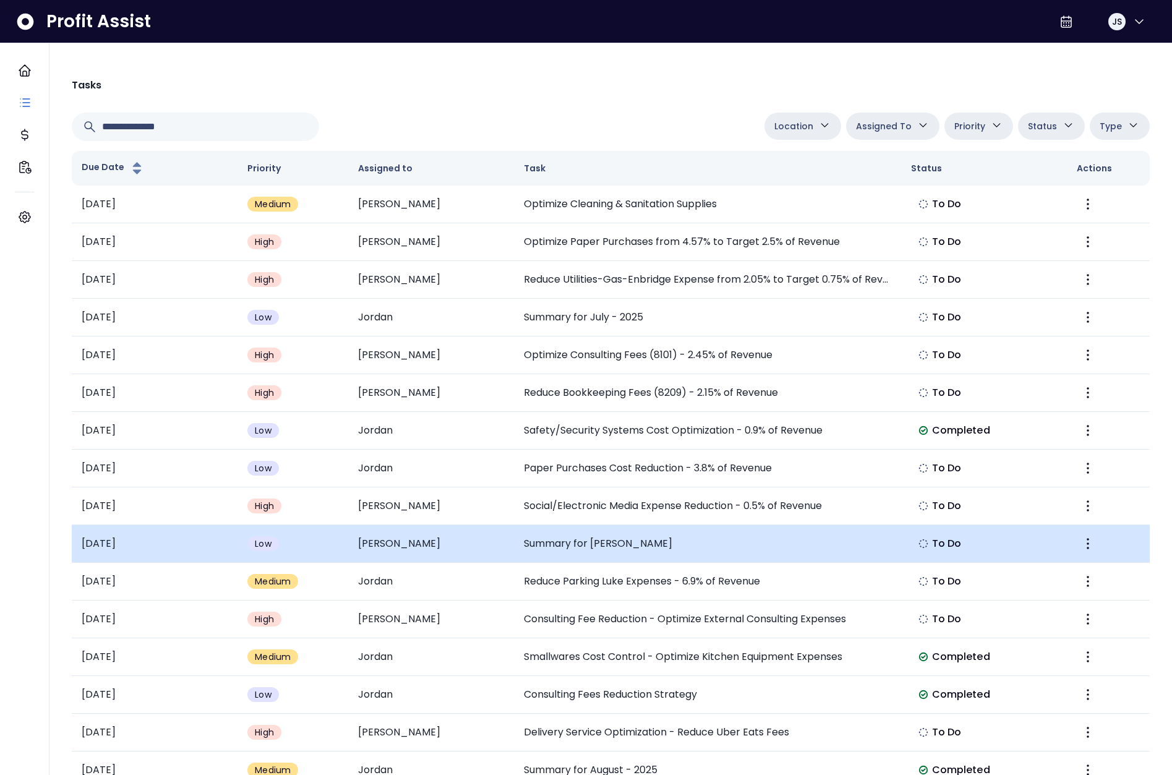
click at [645, 546] on td "Summary for June Rudy" at bounding box center [707, 544] width 387 height 38
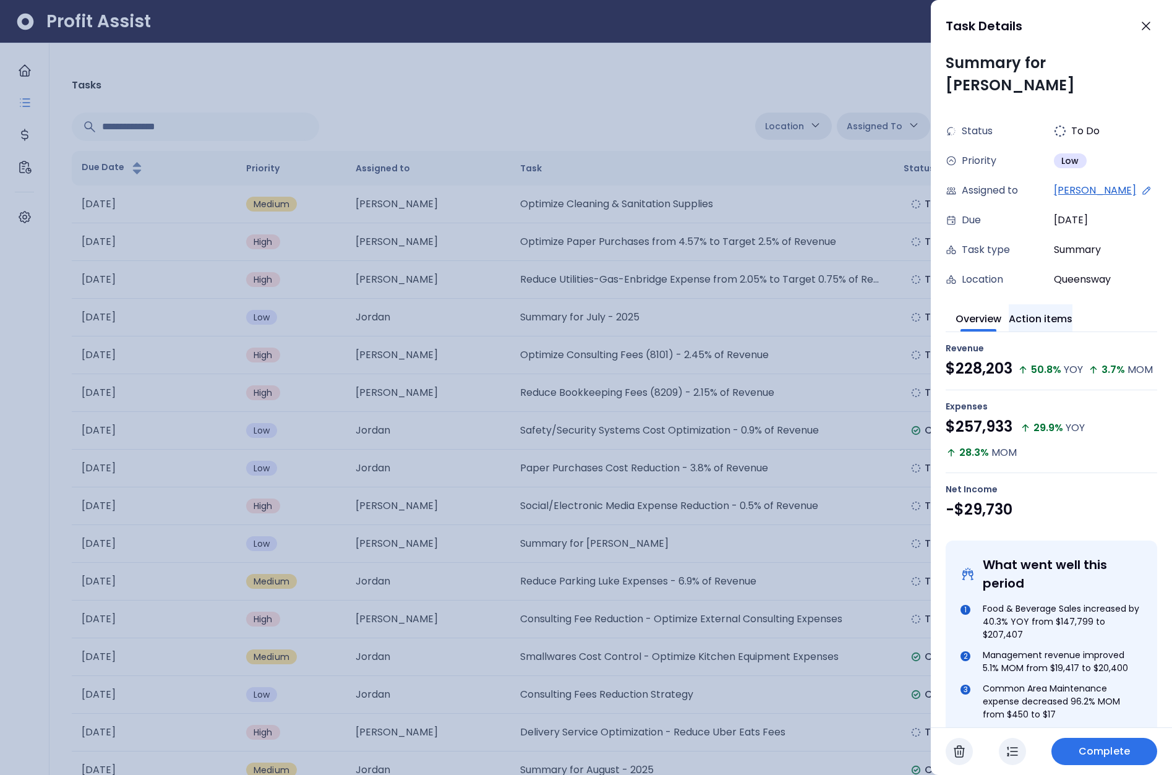
click at [1053, 304] on button "Action items" at bounding box center [1041, 317] width 64 height 27
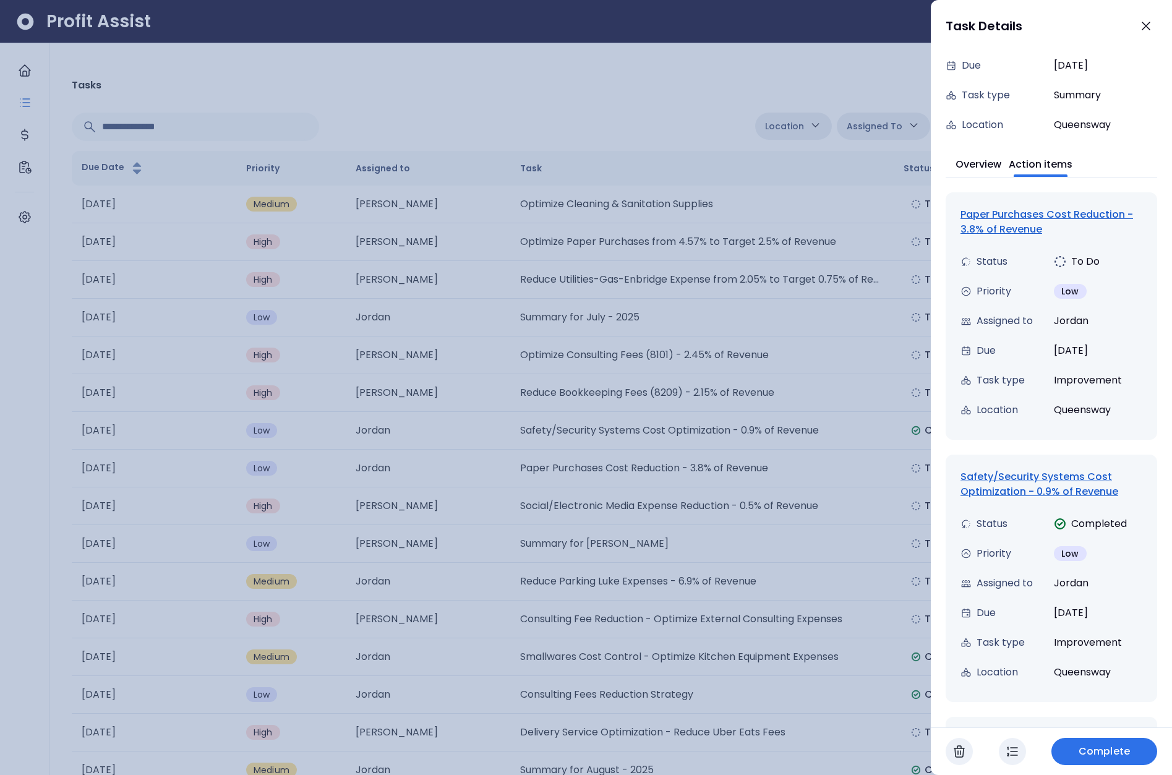
scroll to position [404, 0]
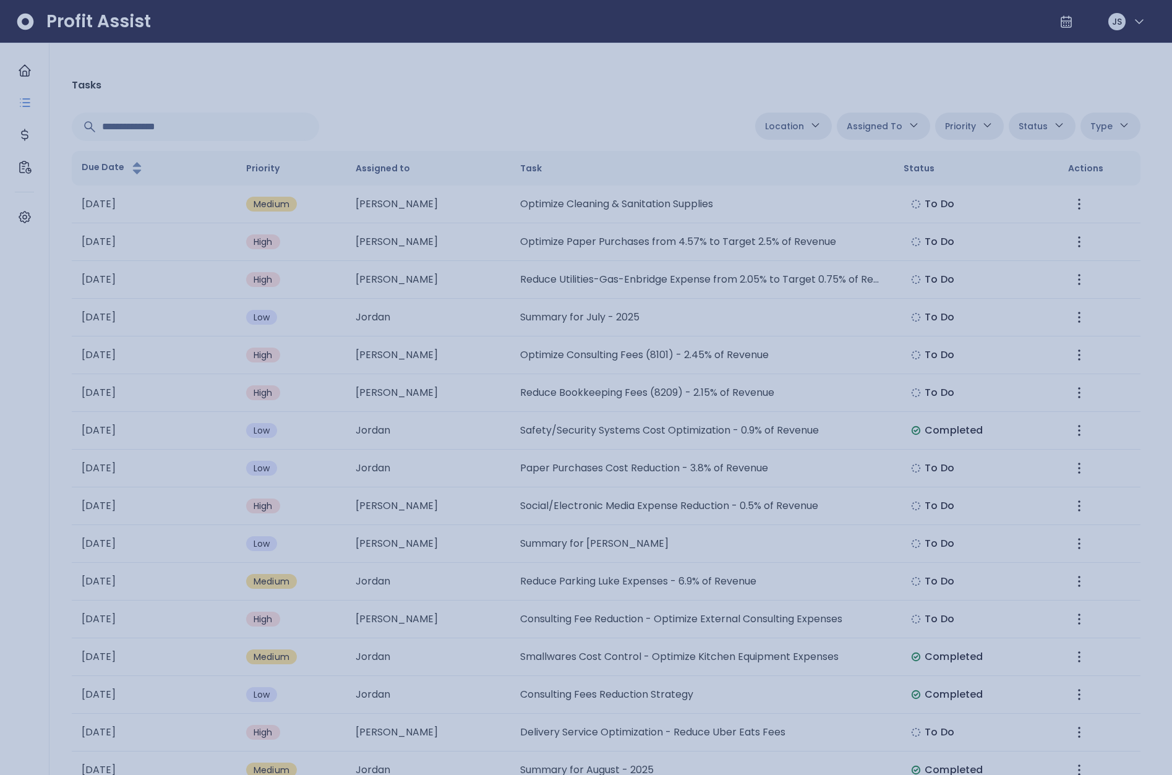
click at [790, 337] on div at bounding box center [586, 387] width 1172 height 775
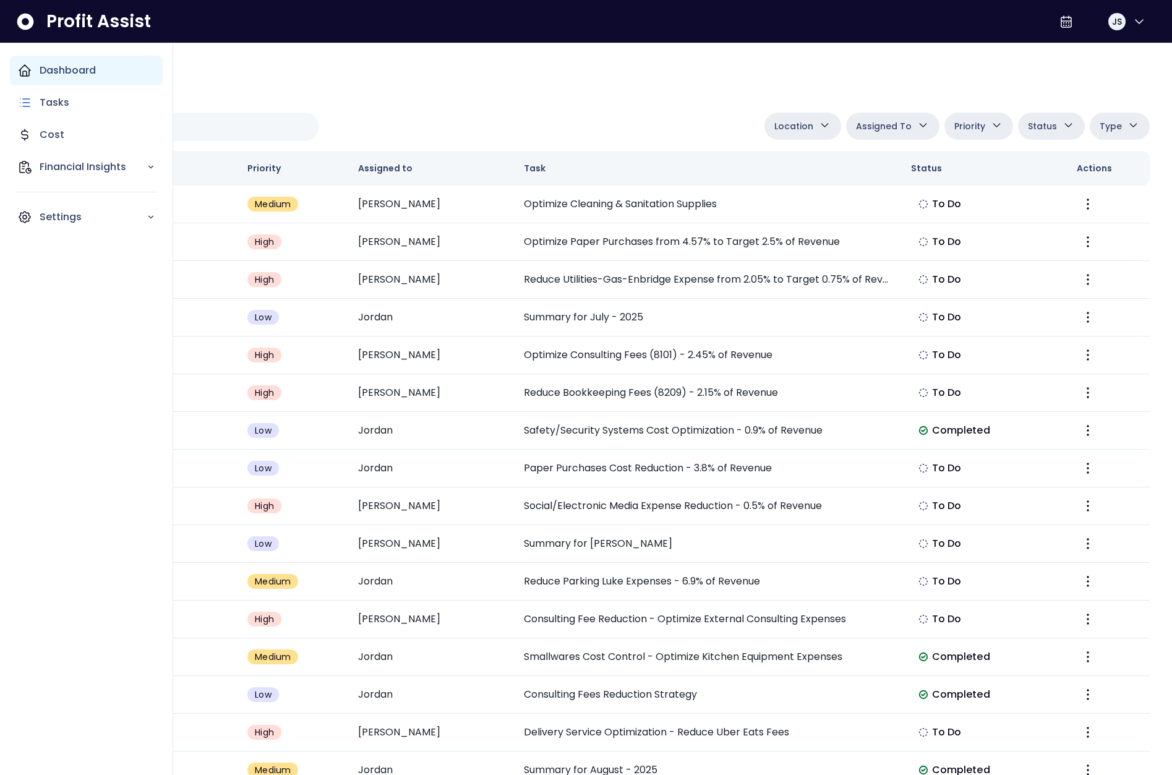
click at [33, 70] on div "Dashboard" at bounding box center [86, 71] width 153 height 30
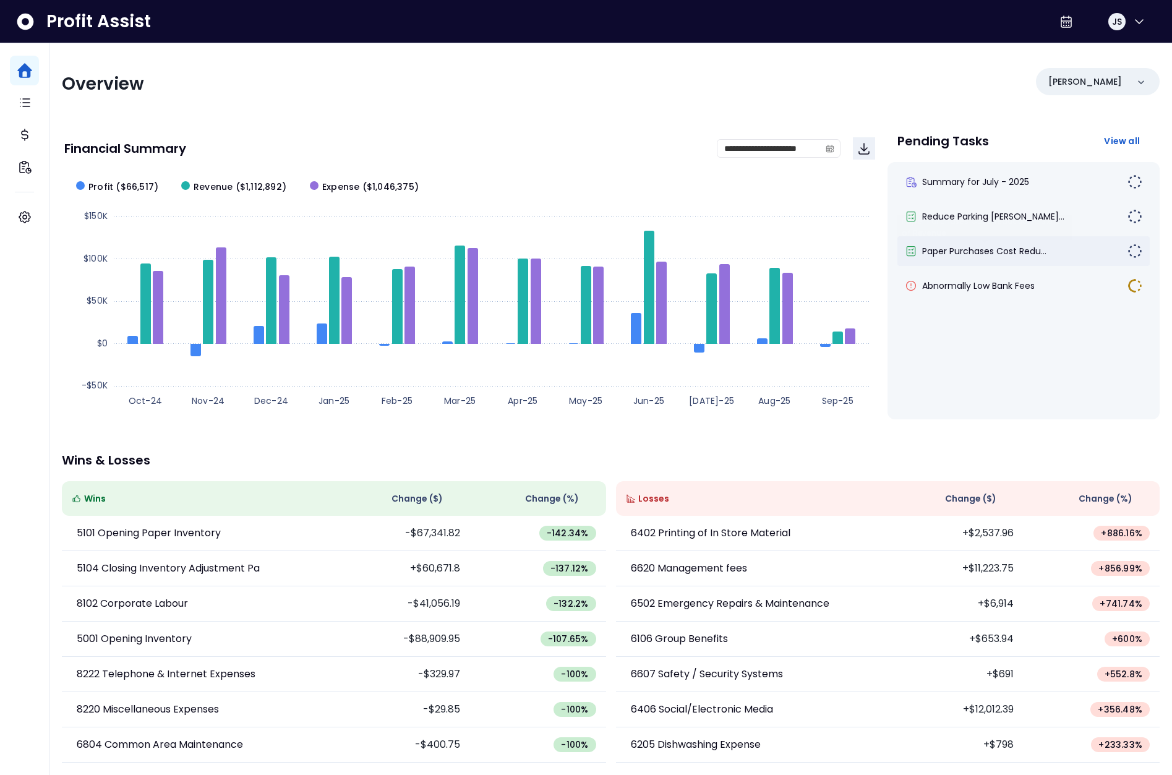
click at [963, 241] on div "Paper Purchases Cost Redu..." at bounding box center [1024, 251] width 252 height 30
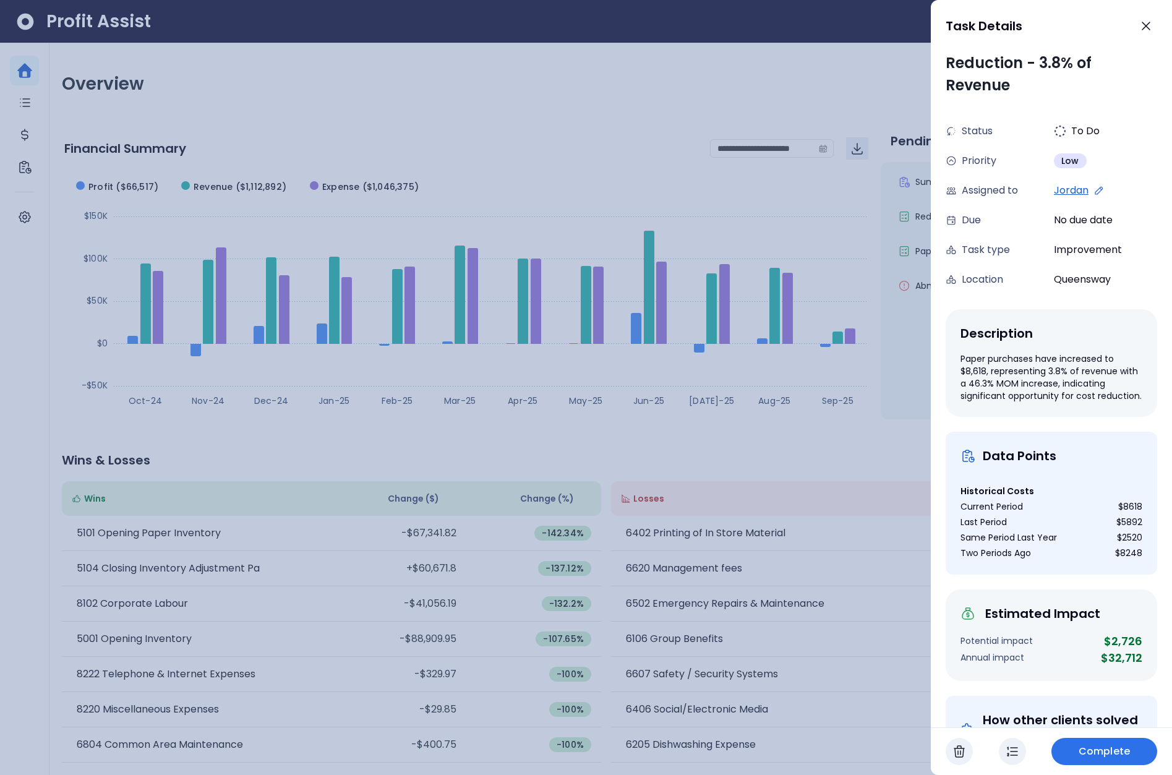
scroll to position [80, 0]
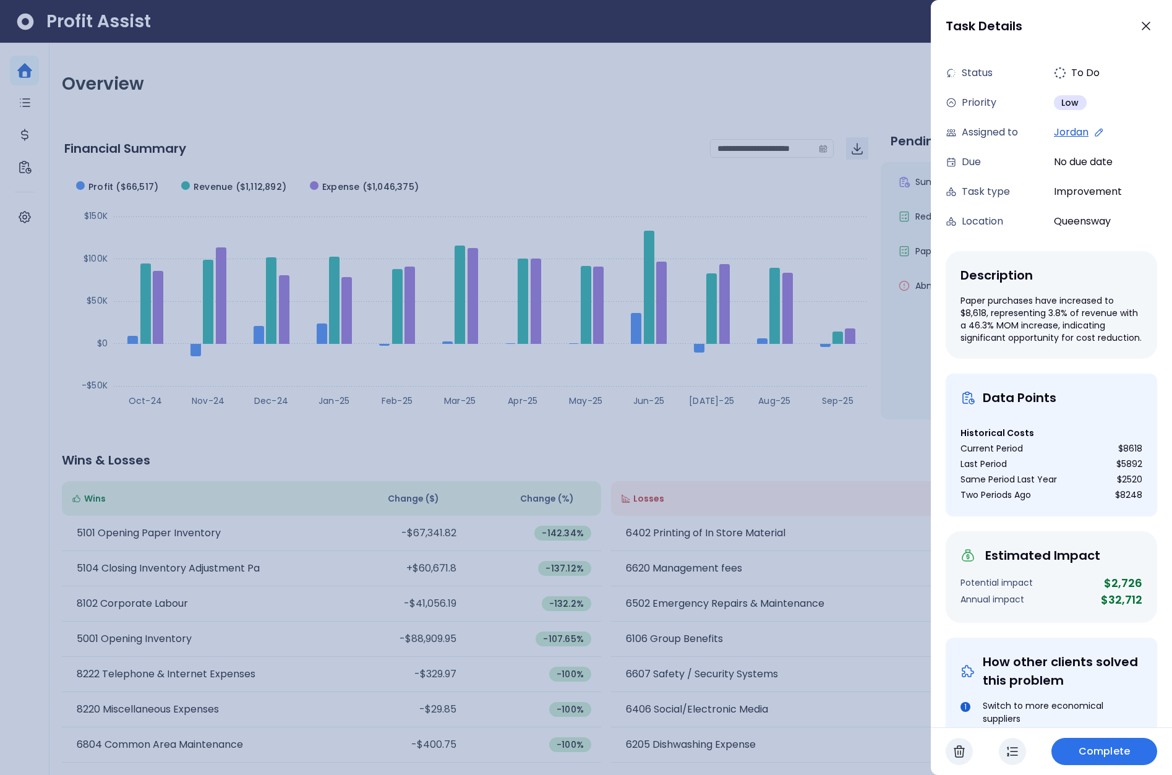
click at [635, 67] on div at bounding box center [586, 387] width 1172 height 775
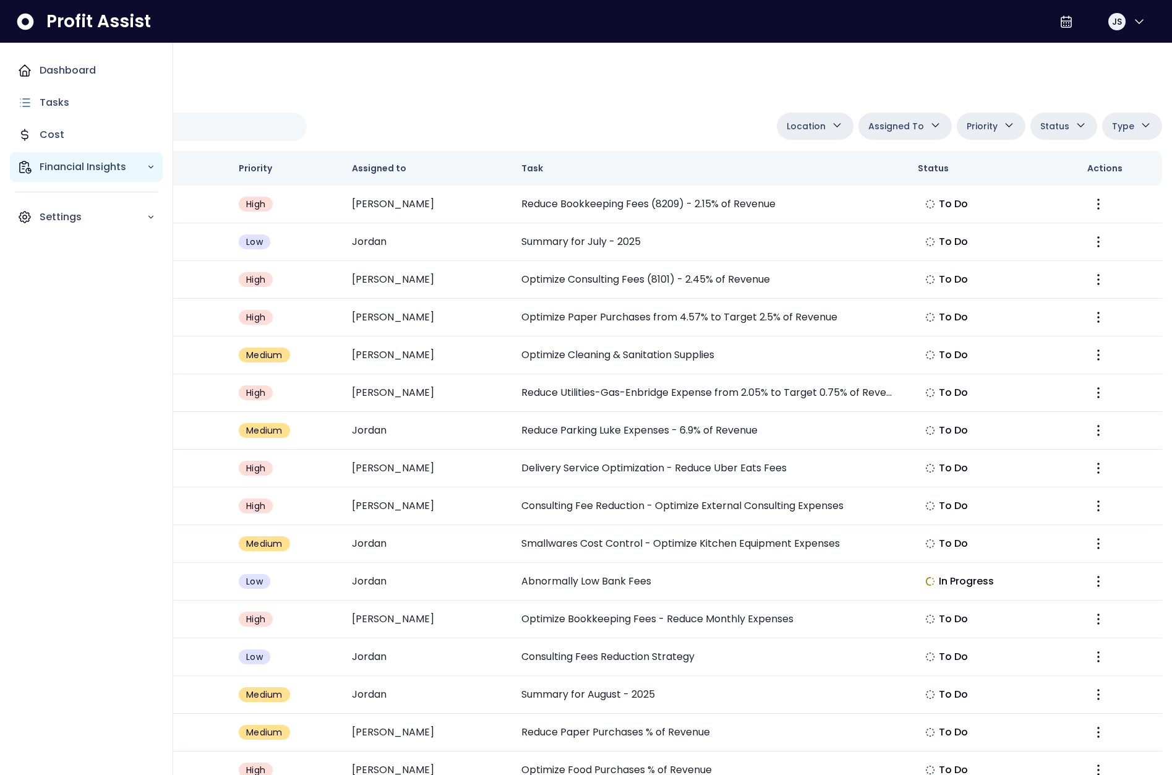
click at [35, 156] on div "Financial Insights" at bounding box center [86, 167] width 153 height 30
click at [67, 239] on p "Comparison Overtime" at bounding box center [101, 239] width 108 height 30
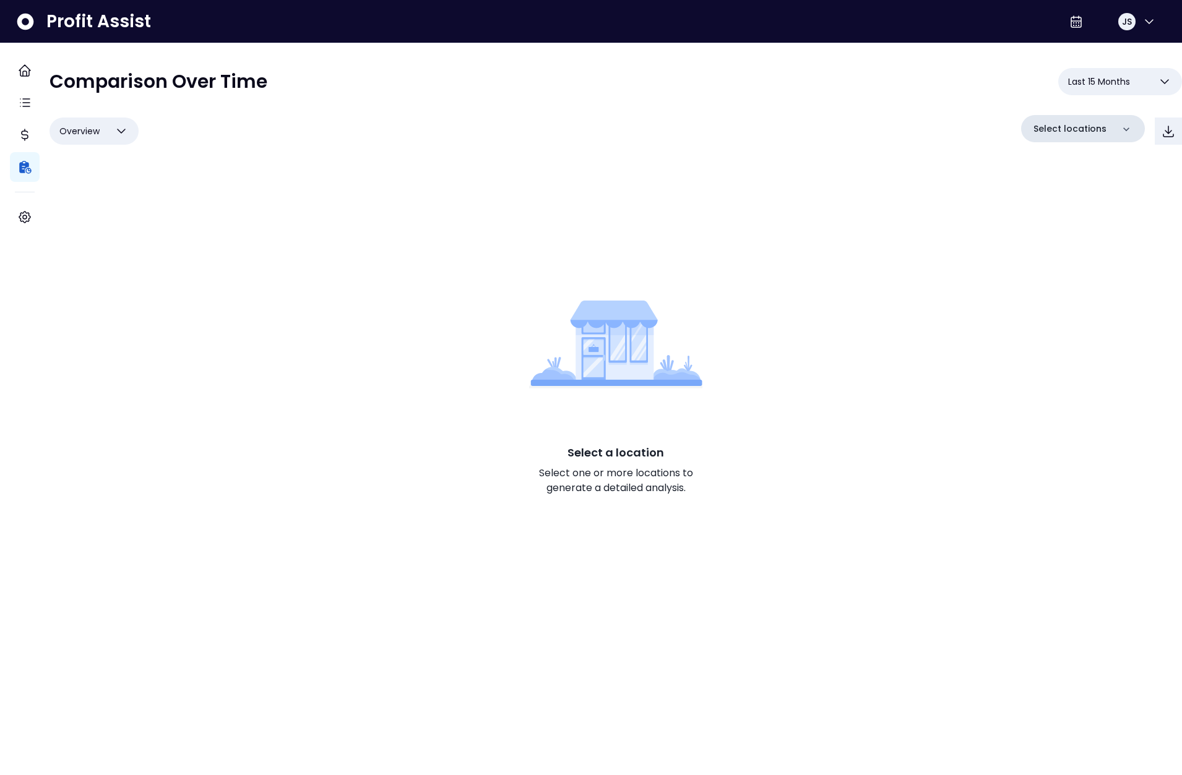
click at [1063, 126] on p "Select locations" at bounding box center [1069, 128] width 73 height 13
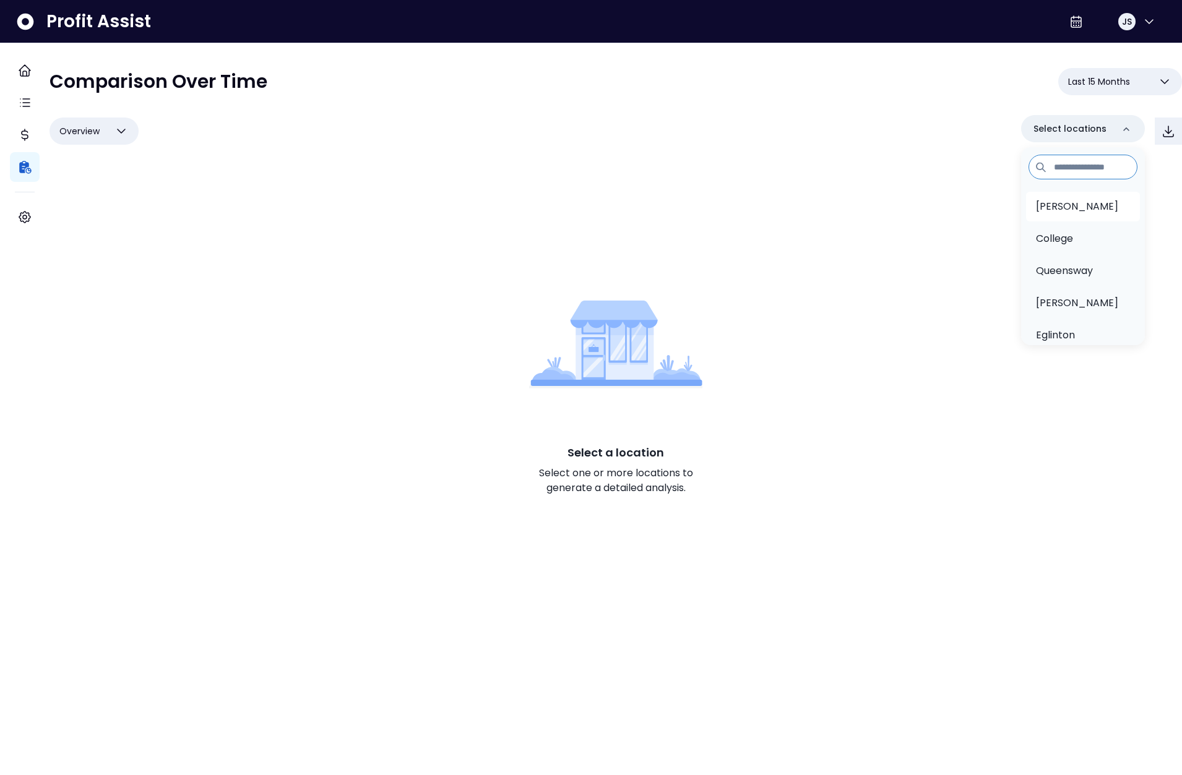
click at [1050, 220] on li "[PERSON_NAME]" at bounding box center [1083, 207] width 114 height 30
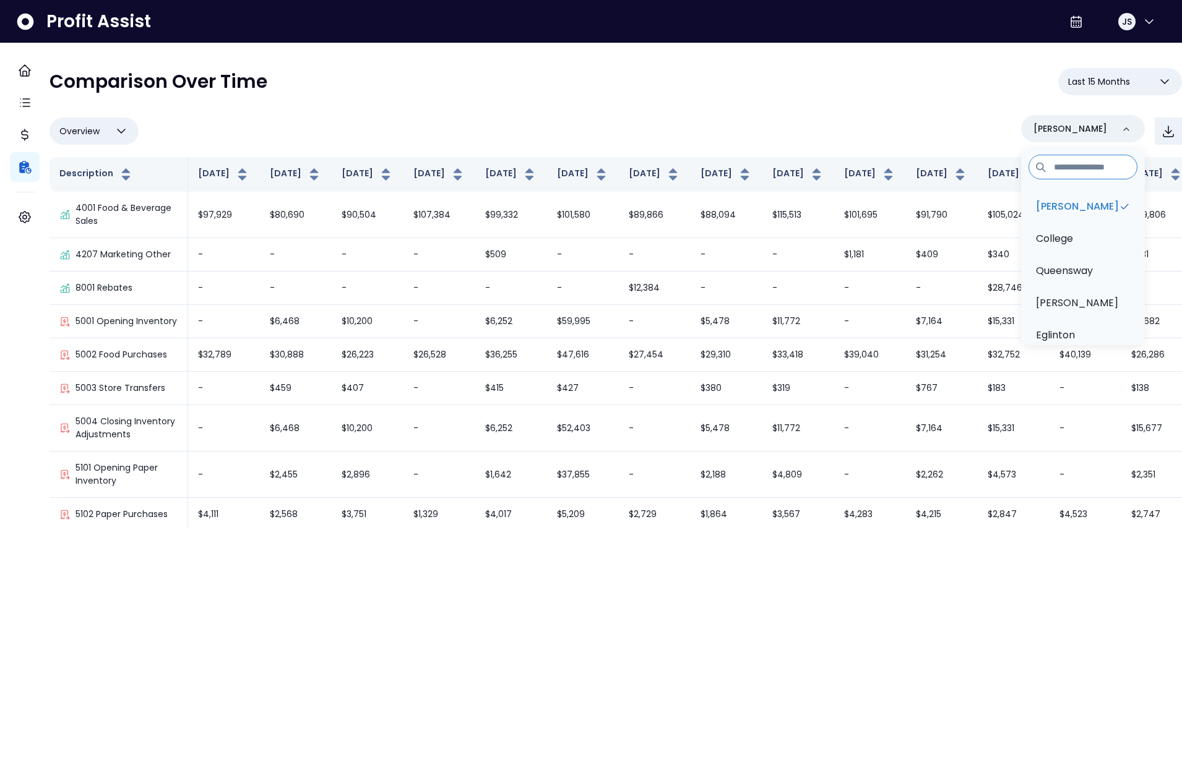
click at [355, 115] on div "Overview Overview % of cost % of sales % of budget ******** [PERSON_NAME][GEOGR…" at bounding box center [615, 131] width 1132 height 32
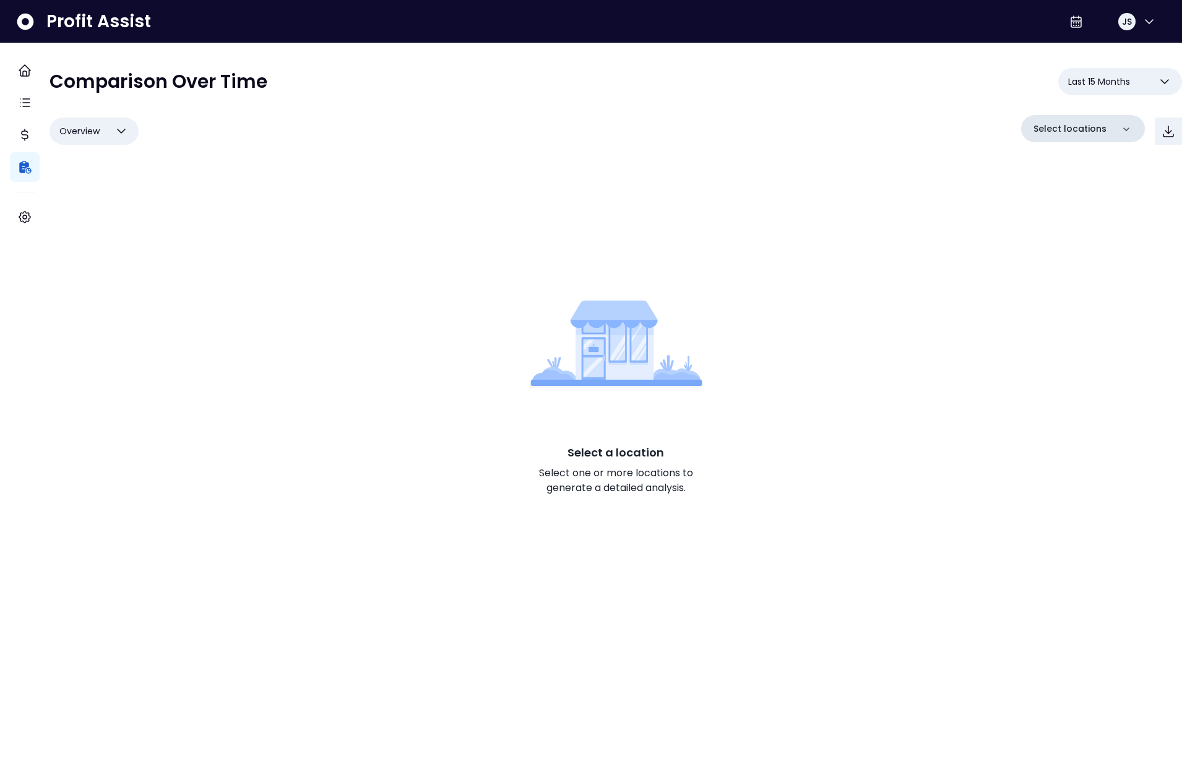
click at [1070, 124] on p "Select locations" at bounding box center [1069, 128] width 73 height 13
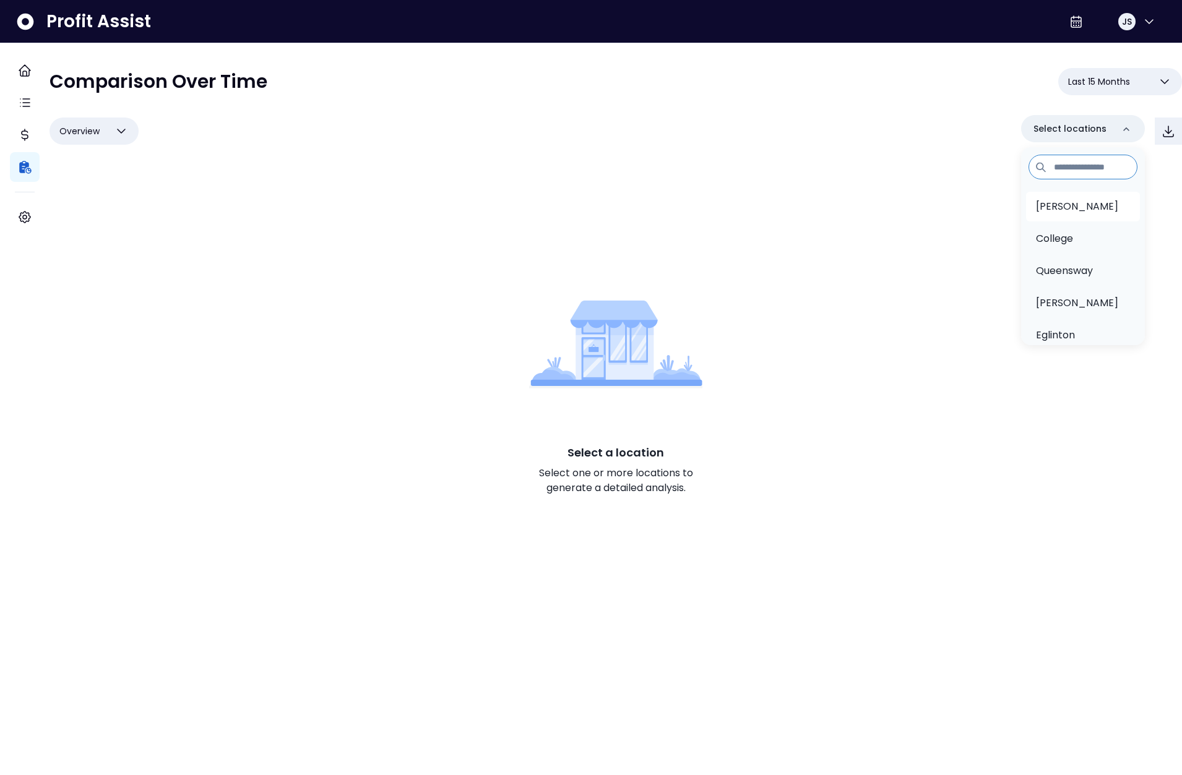
click at [1046, 217] on li "[PERSON_NAME]" at bounding box center [1083, 207] width 114 height 30
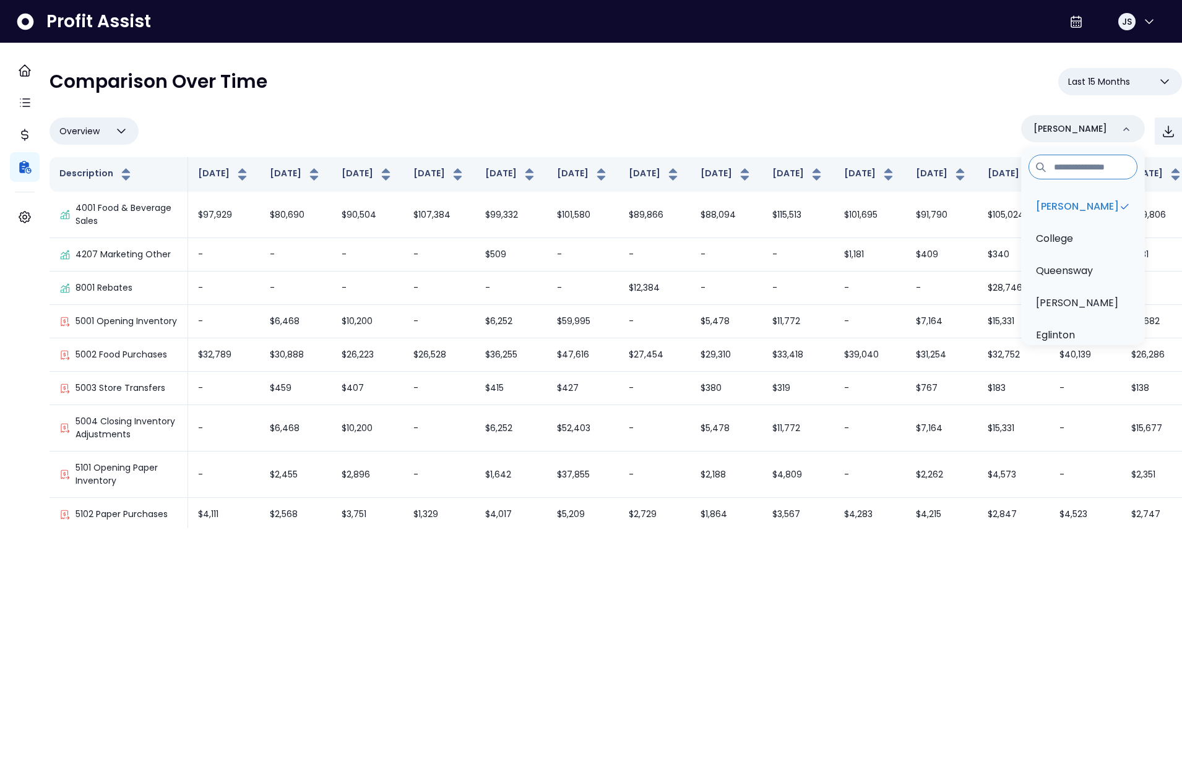
click at [321, 111] on div "**********" at bounding box center [615, 298] width 1132 height 460
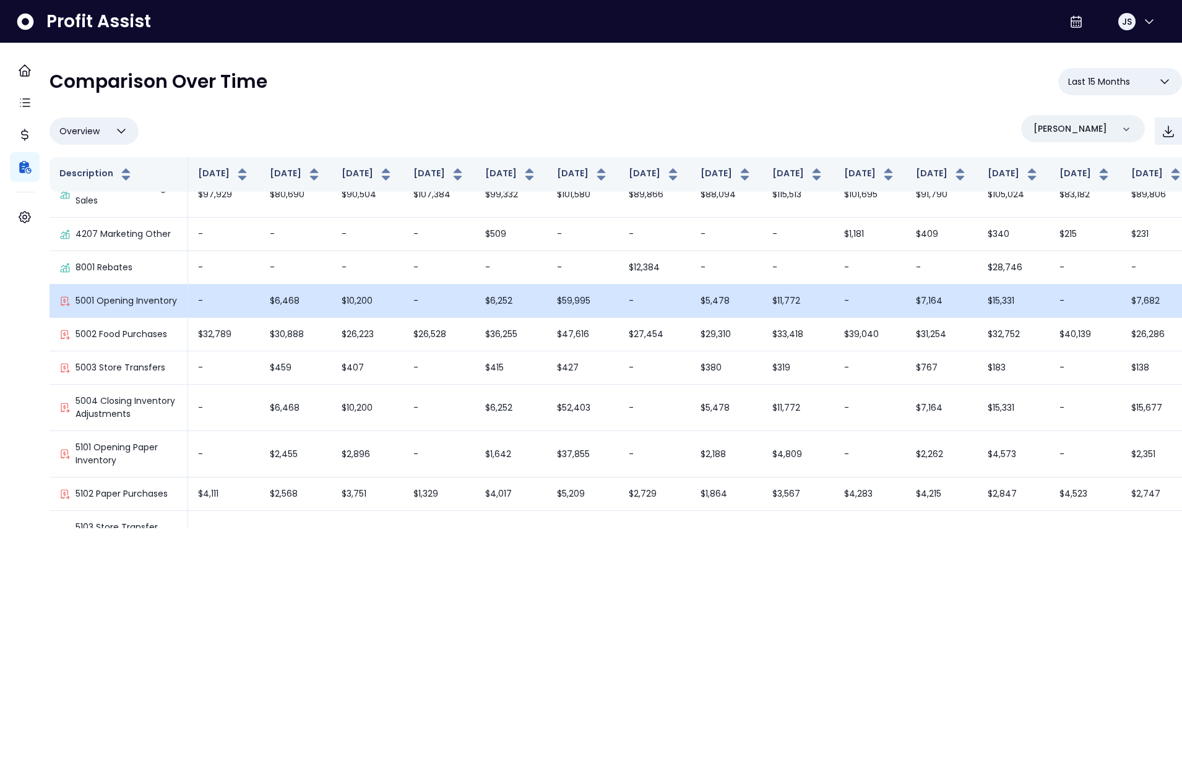
scroll to position [18, 0]
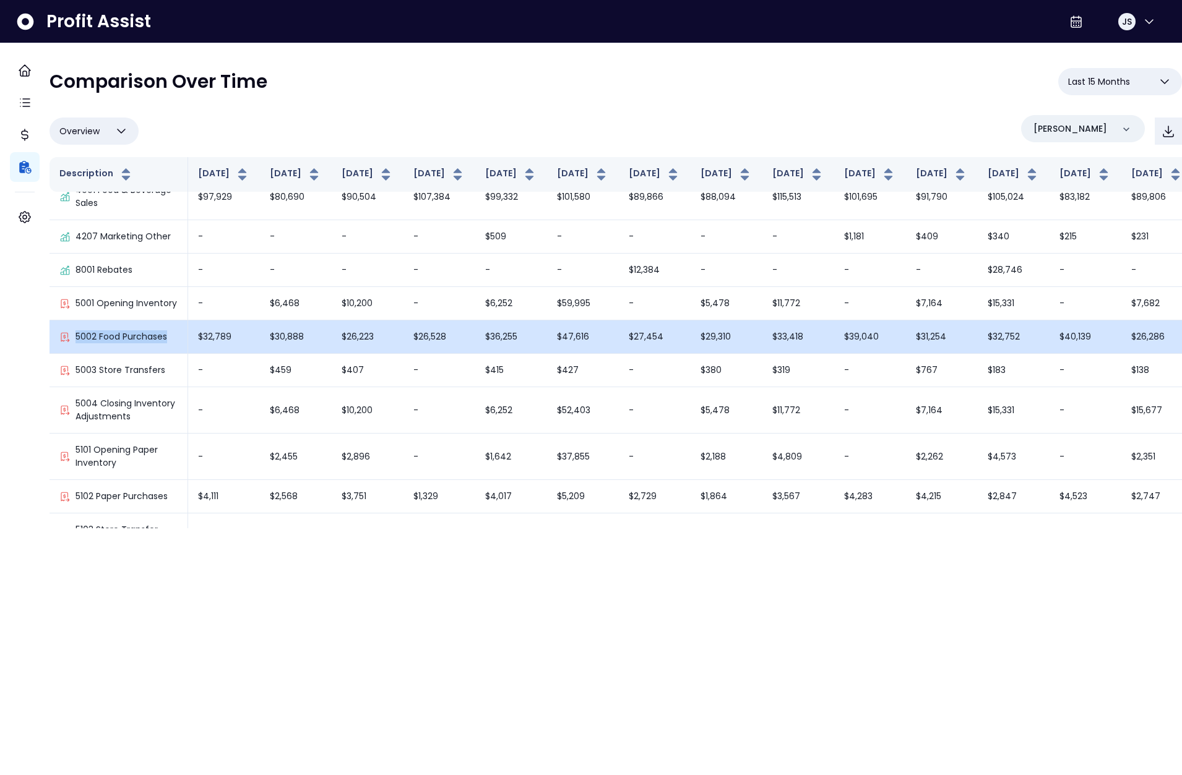
drag, startPoint x: 187, startPoint y: 347, endPoint x: 85, endPoint y: 351, distance: 102.8
click at [85, 343] on div "5002 Food Purchases" at bounding box center [118, 336] width 118 height 13
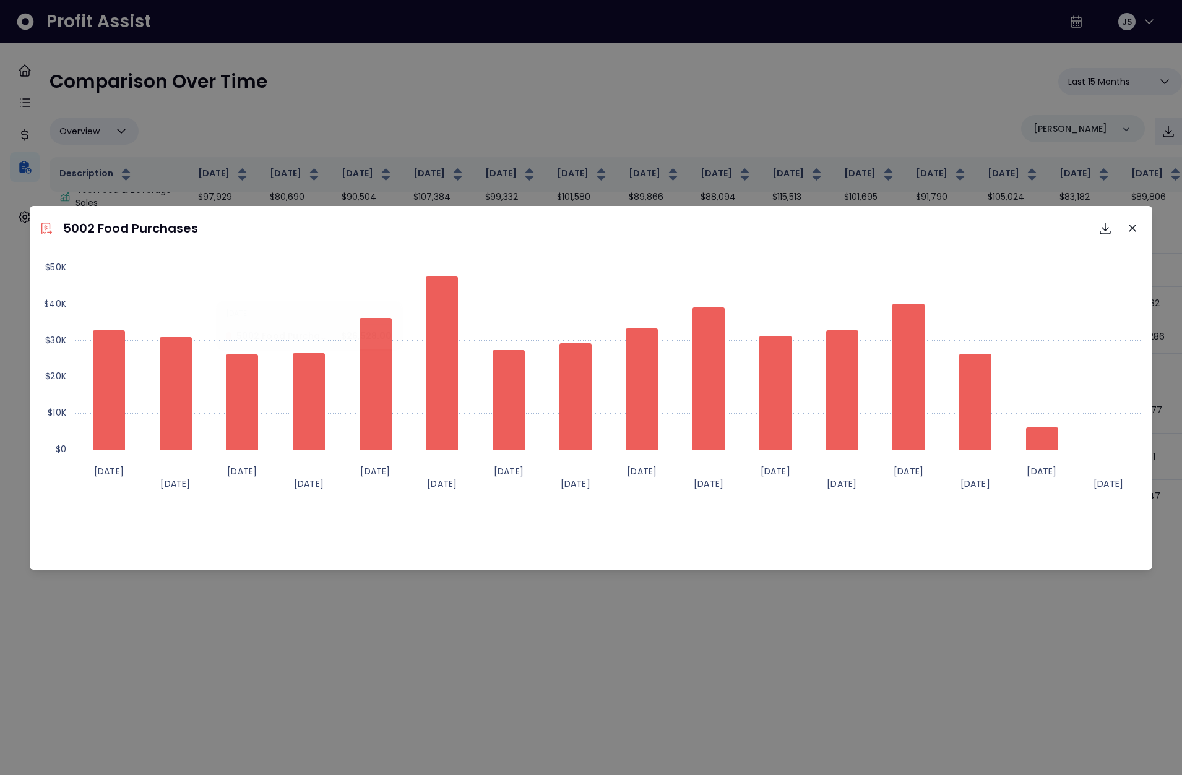
click at [307, 120] on div "5002 Food Purchases Download SVG Download PNG Download CSV Created with Highcha…" at bounding box center [591, 387] width 1182 height 775
